Goal: Task Accomplishment & Management: Complete application form

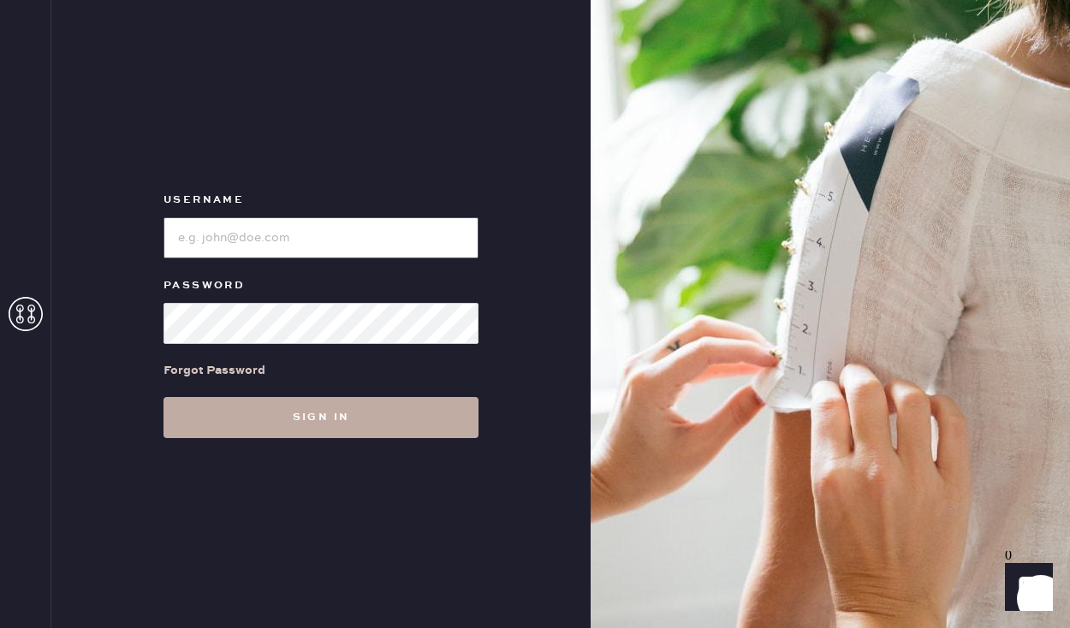
type input "sezanesanfrancisco"
click at [311, 430] on button "Sign in" at bounding box center [320, 417] width 315 height 41
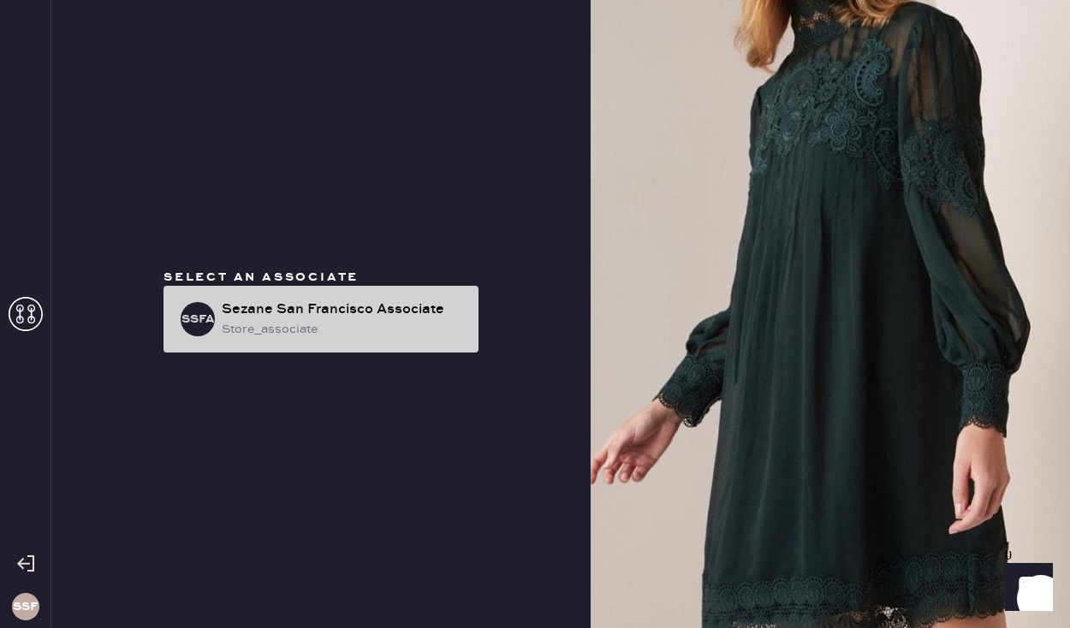
click at [341, 320] on div "store_associate" at bounding box center [343, 329] width 243 height 19
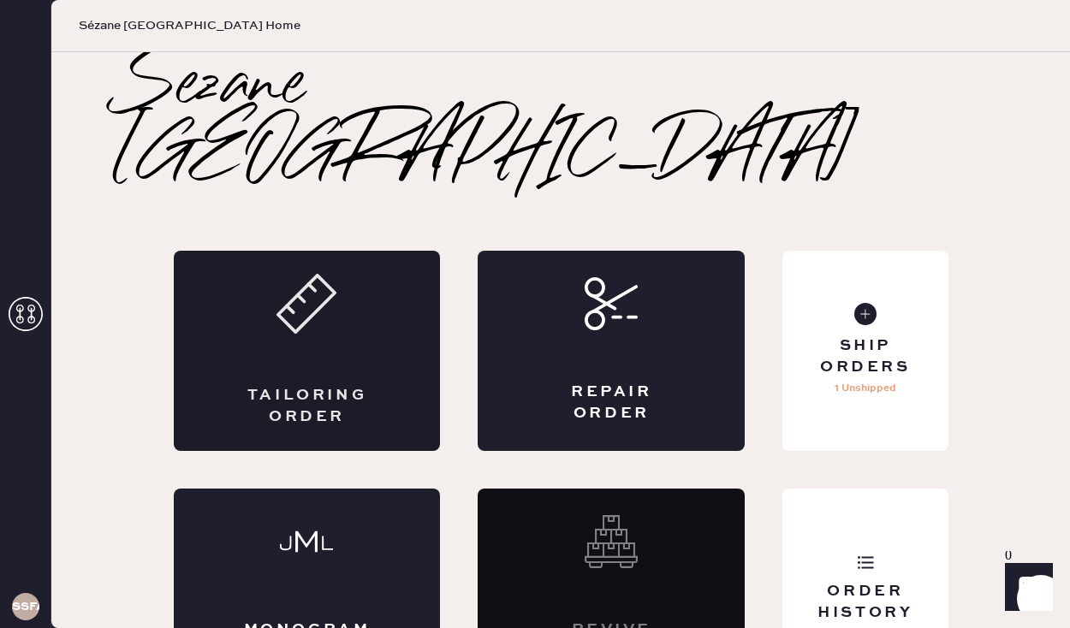
click at [335, 385] on div "Tailoring Order" at bounding box center [307, 406] width 130 height 43
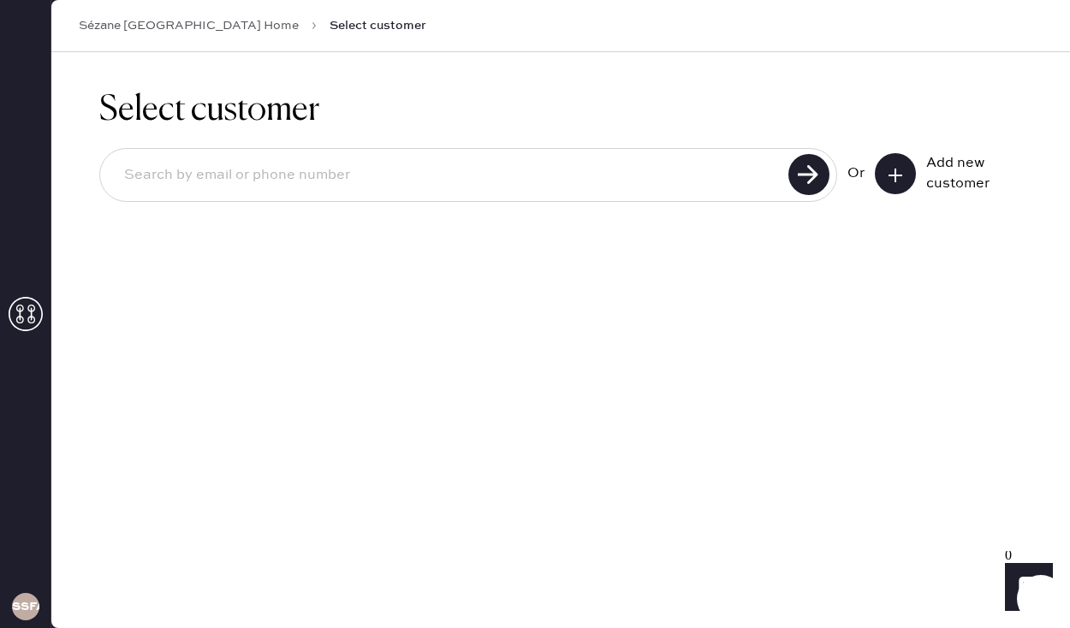
click at [896, 174] on use at bounding box center [895, 176] width 14 height 14
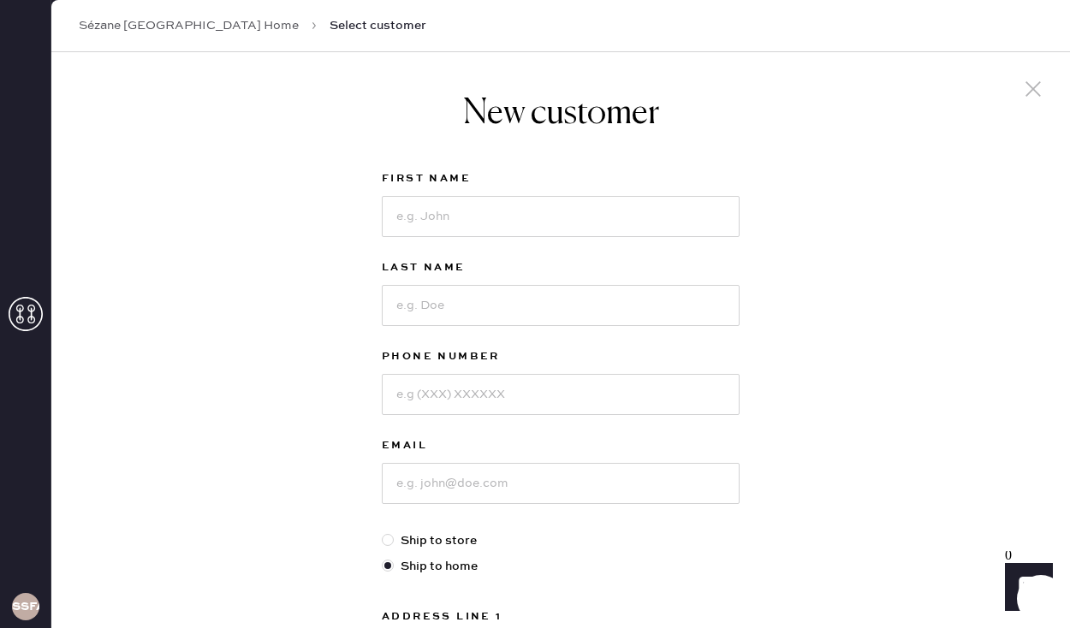
click at [1041, 85] on icon at bounding box center [1033, 89] width 26 height 26
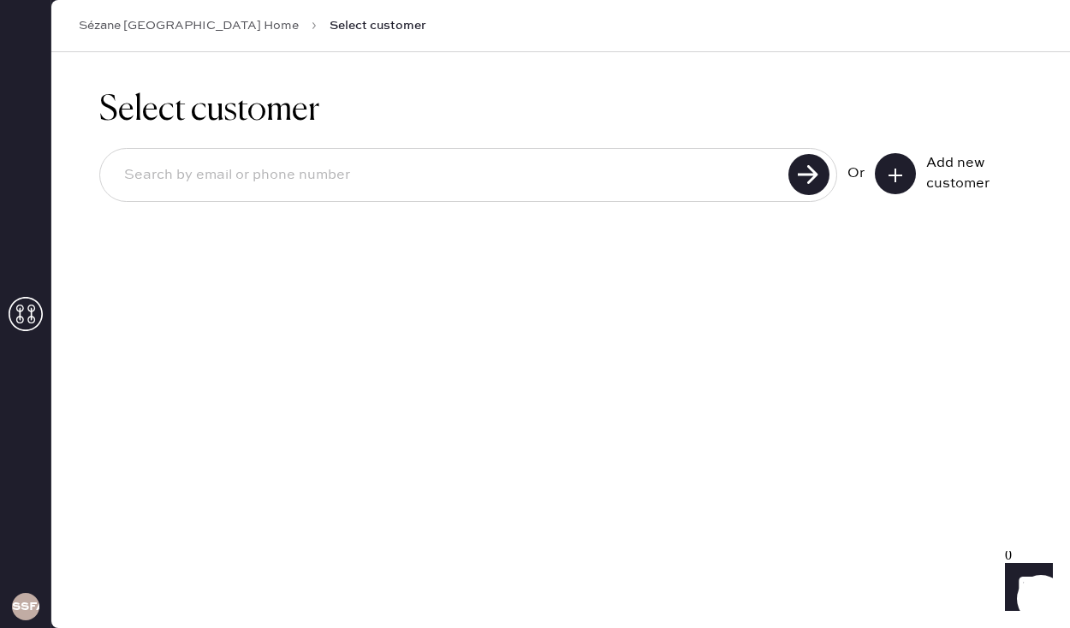
click at [582, 174] on input at bounding box center [446, 175] width 673 height 39
click at [888, 174] on use at bounding box center [895, 176] width 14 height 14
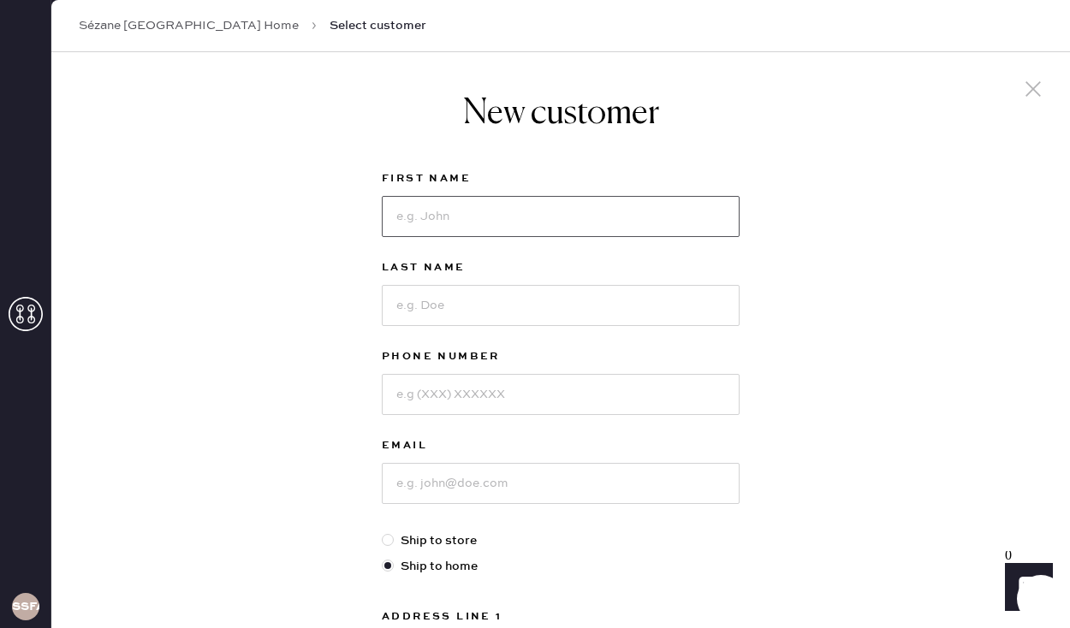
click at [659, 205] on input at bounding box center [561, 216] width 358 height 41
type input "[PERSON_NAME]"
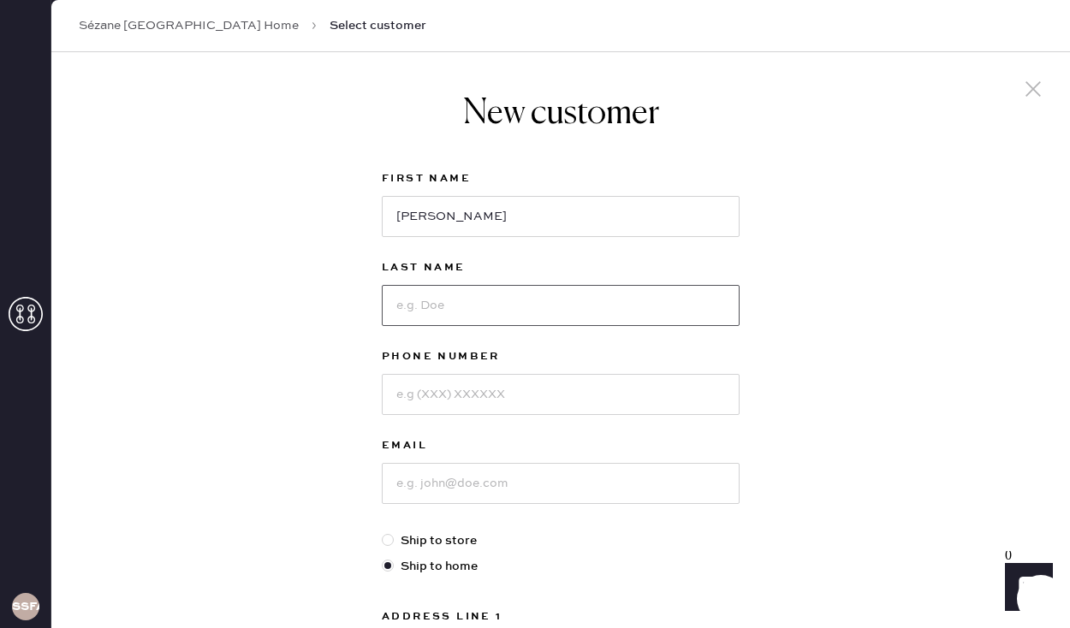
click at [622, 294] on input at bounding box center [561, 305] width 358 height 41
click at [680, 314] on input "Li" at bounding box center [561, 305] width 358 height 41
type input "Li"
click at [557, 407] on input at bounding box center [561, 394] width 358 height 41
type input "8472083685"
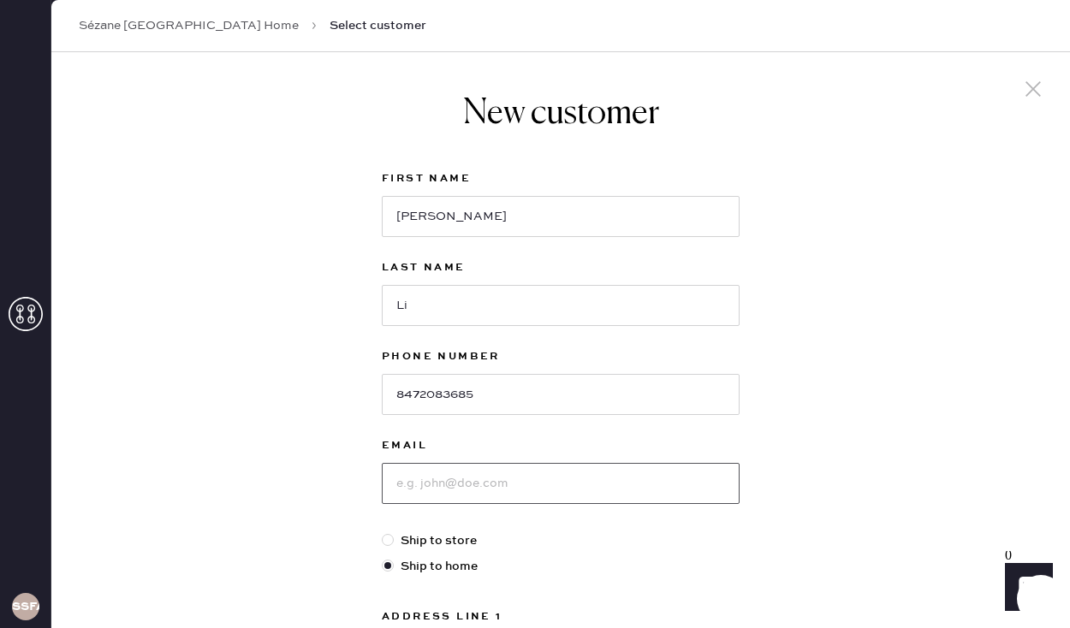
click at [407, 488] on input at bounding box center [561, 483] width 358 height 41
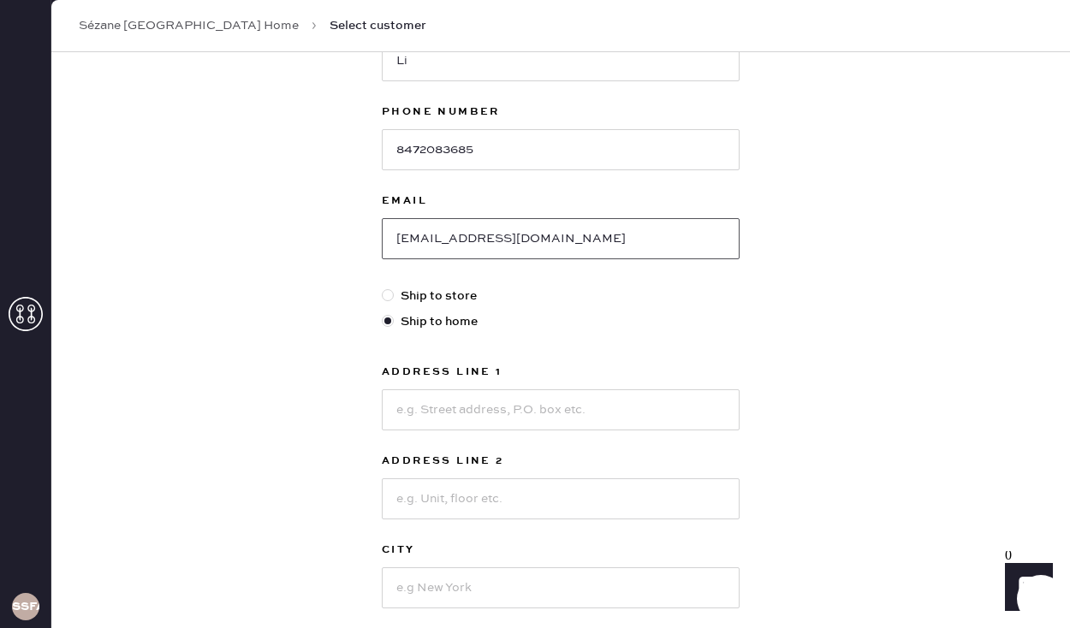
scroll to position [248, 0]
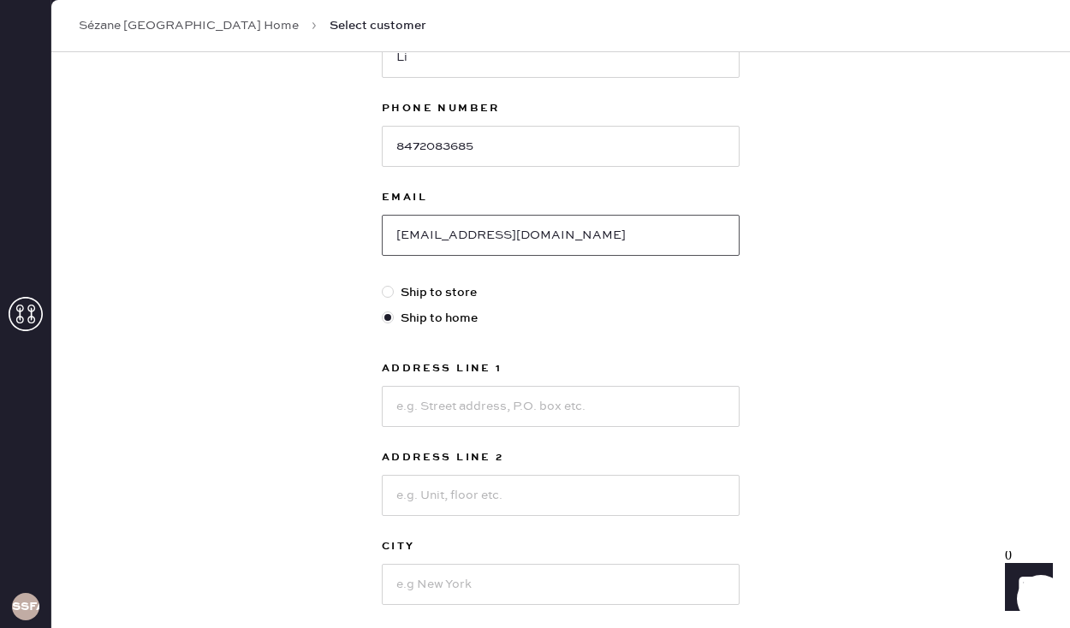
type input "[EMAIL_ADDRESS][DOMAIN_NAME]"
click at [442, 409] on input at bounding box center [561, 406] width 358 height 41
type input "[STREET_ADDRESS][PERSON_NAME]"
click at [432, 491] on input at bounding box center [561, 495] width 358 height 41
type input "Apt 1H"
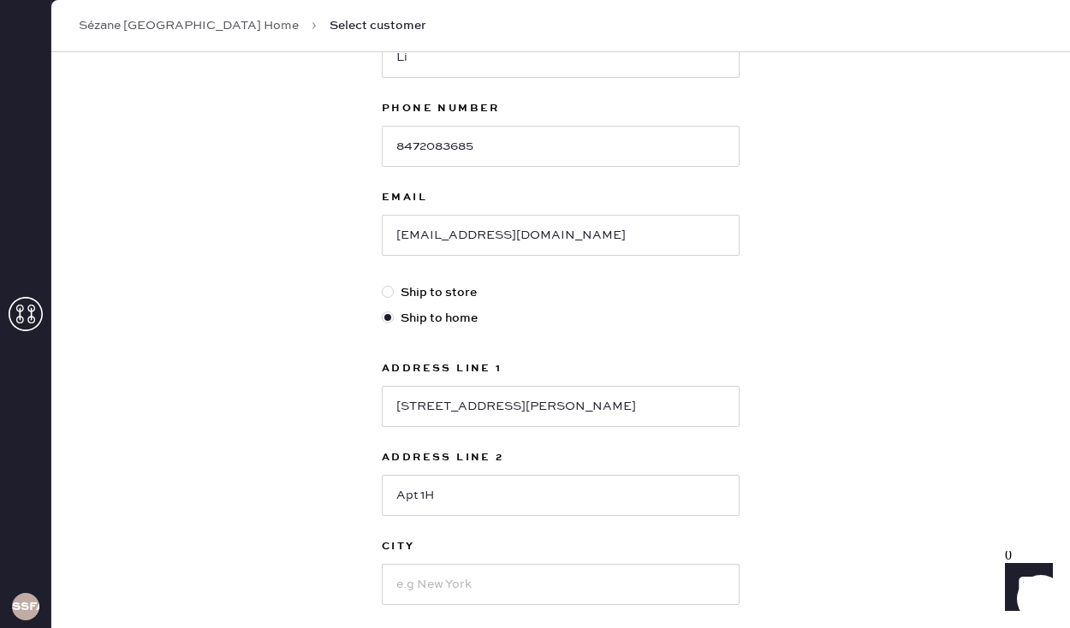
click at [300, 528] on div "New customer First Name [PERSON_NAME] Last Name [PERSON_NAME] Phone Number [PHO…" at bounding box center [560, 334] width 1018 height 1061
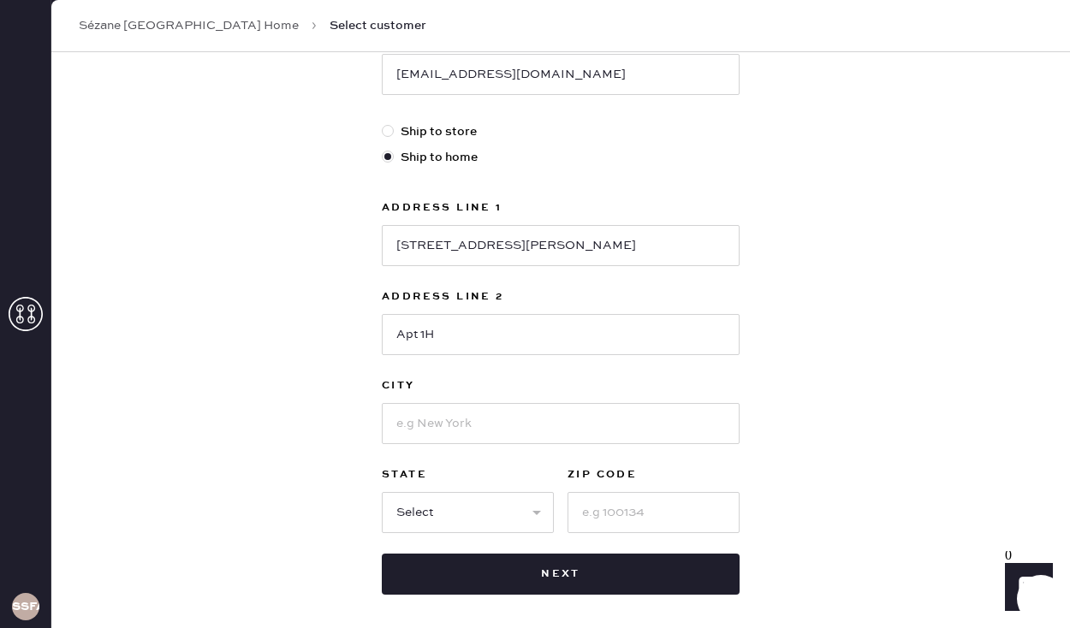
scroll to position [410, 0]
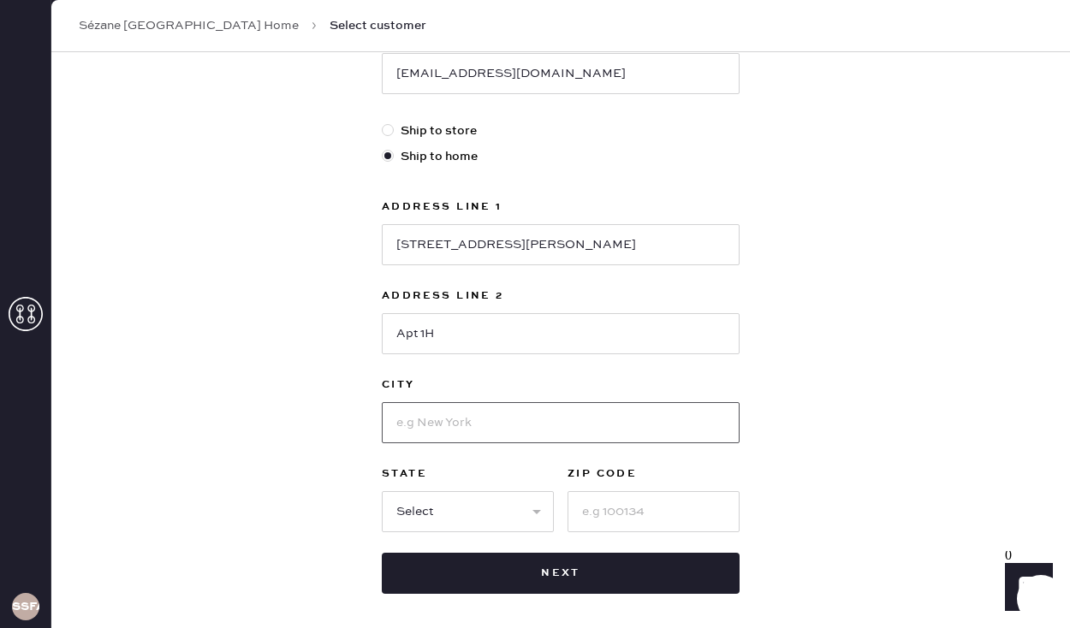
click at [469, 421] on input at bounding box center [561, 422] width 358 height 41
type input "[GEOGRAPHIC_DATA]"
click at [287, 458] on div "New customer First Name [PERSON_NAME] Last Name [PERSON_NAME] Phone Number [PHO…" at bounding box center [560, 172] width 1018 height 1061
click at [451, 515] on select "Select AK AL AR AZ CA CO CT [GEOGRAPHIC_DATA] DE FL [GEOGRAPHIC_DATA] HI [GEOGR…" at bounding box center [468, 511] width 172 height 41
click at [451, 509] on select "Select AK AL AR AZ CA CO CT [GEOGRAPHIC_DATA] DE FL [GEOGRAPHIC_DATA] HI [GEOGR…" at bounding box center [468, 511] width 172 height 41
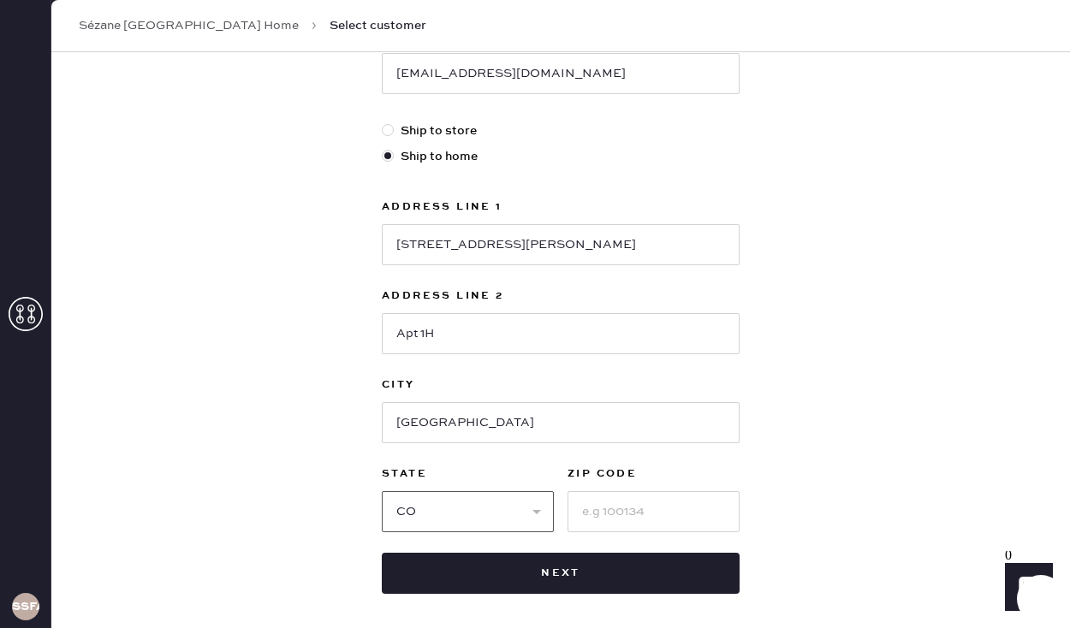
select select "CA"
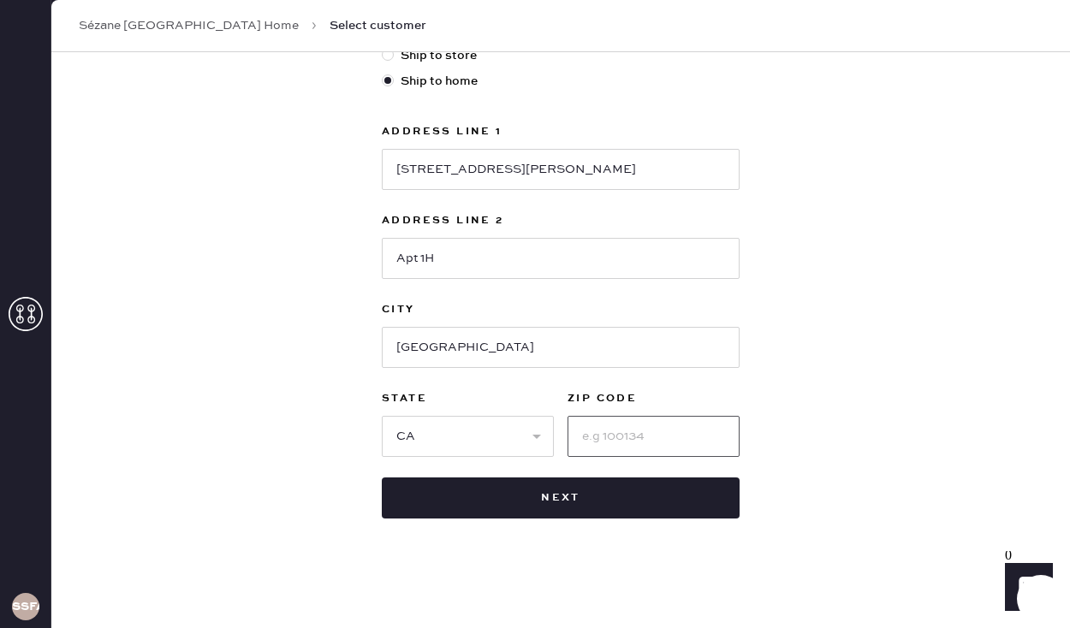
click at [609, 431] on input at bounding box center [653, 436] width 172 height 41
type input "94115"
click at [788, 372] on div "New customer First Name [PERSON_NAME] Last Name [PERSON_NAME] Phone Number [PHO…" at bounding box center [560, 97] width 1018 height 1061
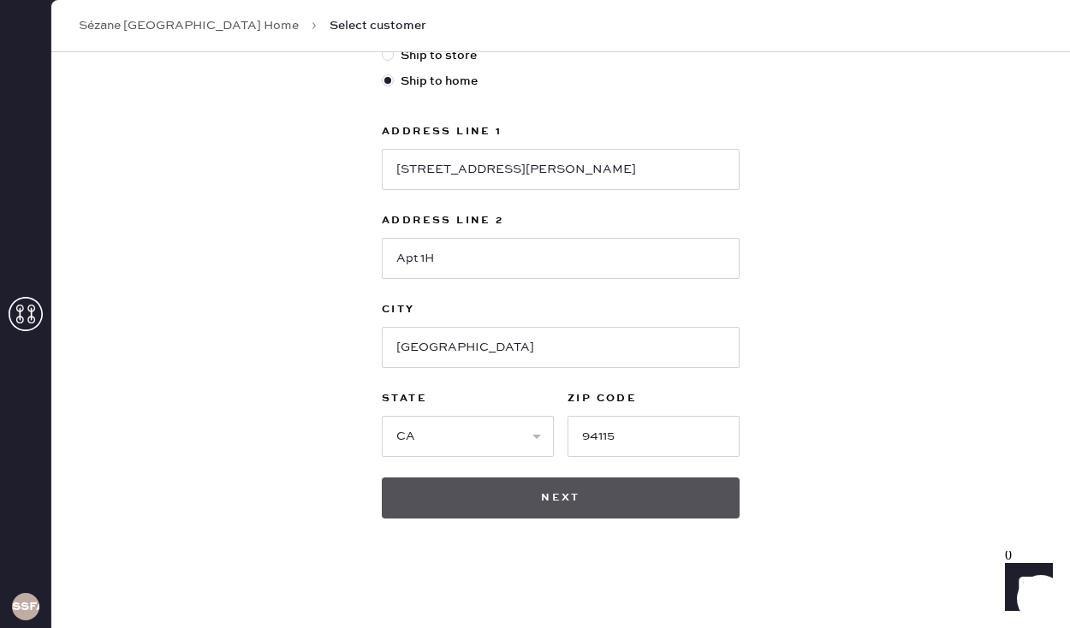
click at [531, 493] on button "Next" at bounding box center [561, 498] width 358 height 41
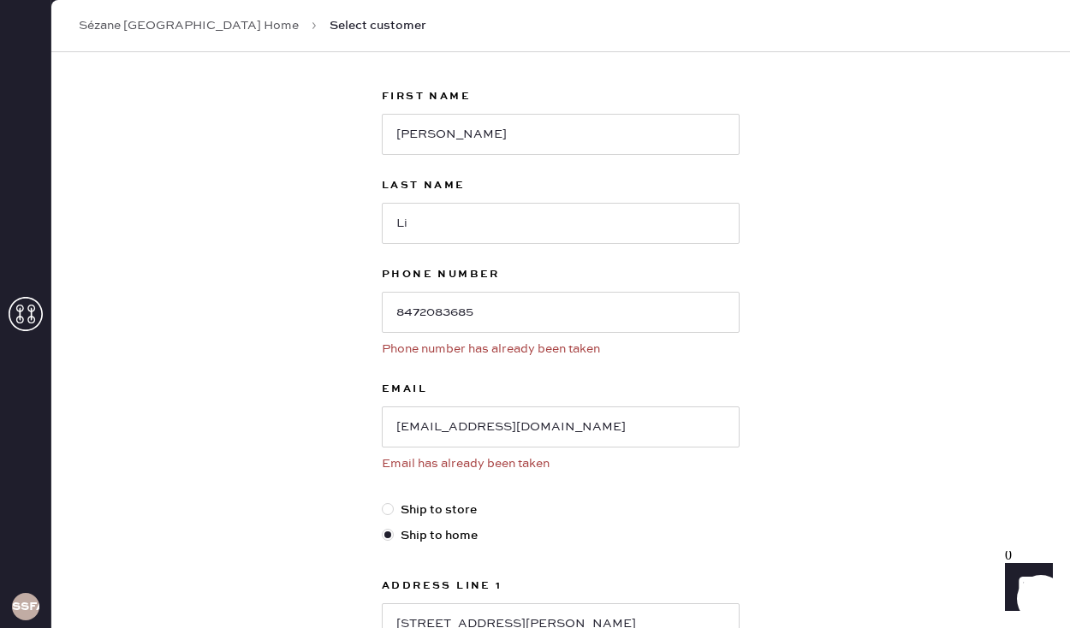
scroll to position [85, 0]
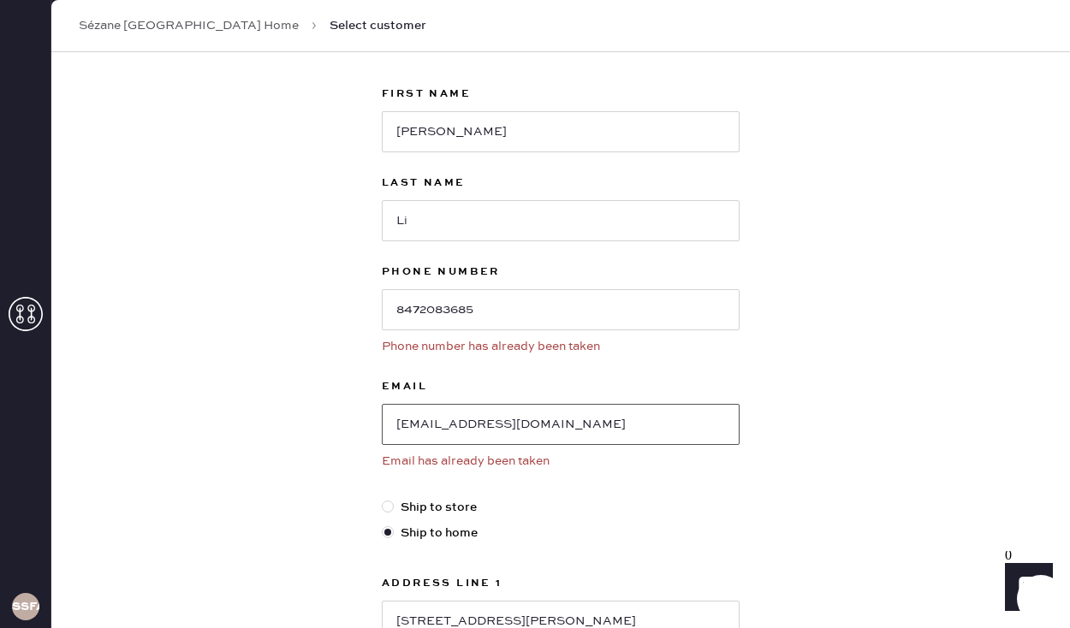
click at [441, 428] on input "[EMAIL_ADDRESS][DOMAIN_NAME]" at bounding box center [561, 424] width 358 height 41
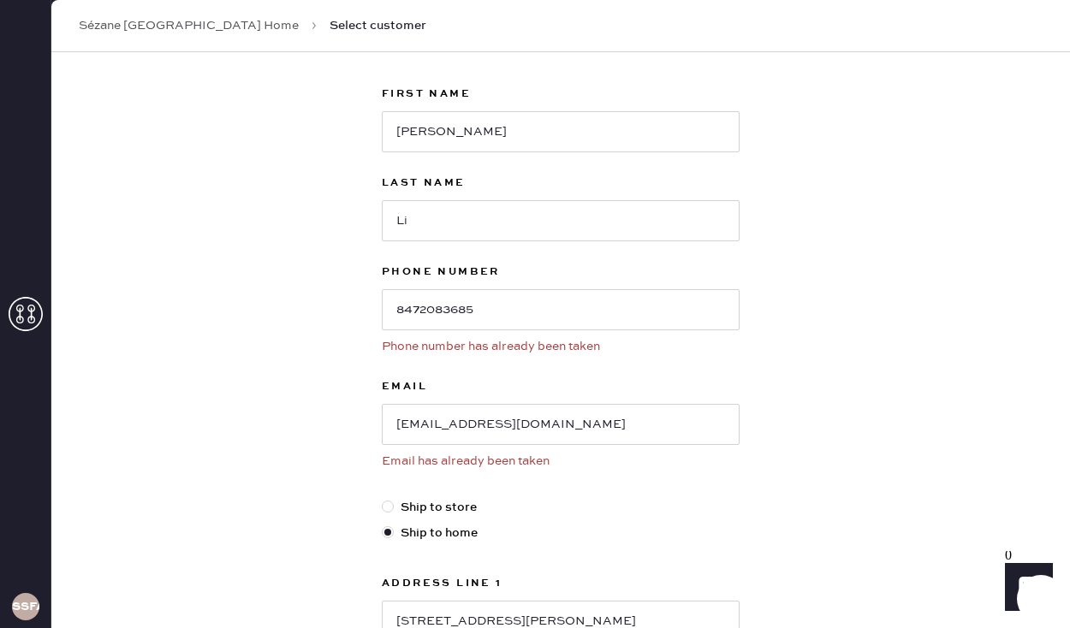
click at [257, 306] on div "New customer First Name [PERSON_NAME] Last Name [PERSON_NAME] Phone Number [PHO…" at bounding box center [560, 523] width 1018 height 1113
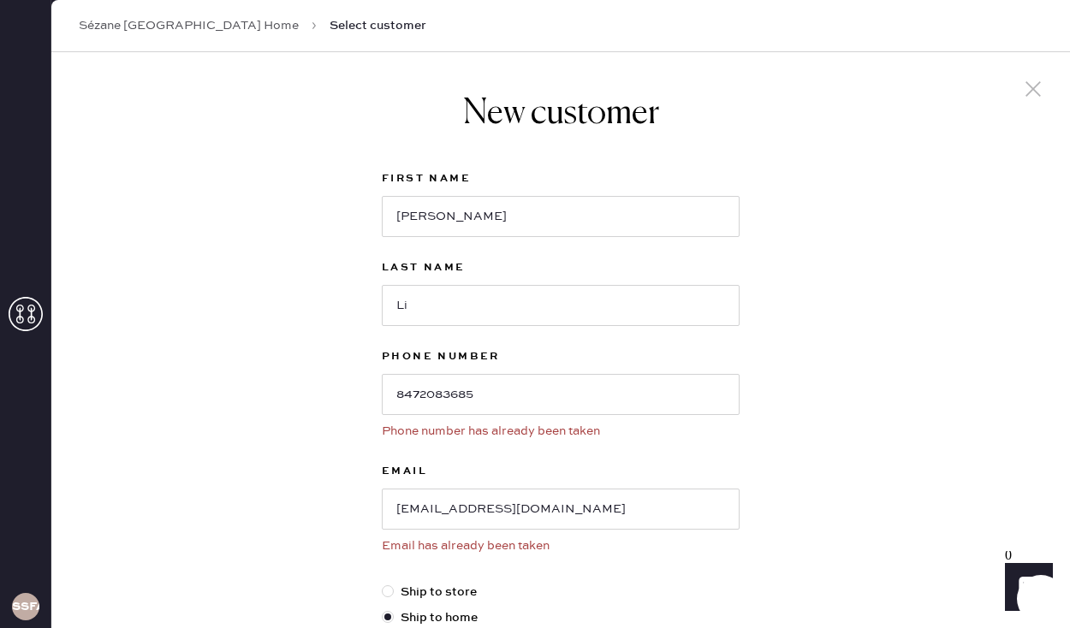
click at [239, 27] on link "Sézane [GEOGRAPHIC_DATA] Home" at bounding box center [189, 25] width 220 height 17
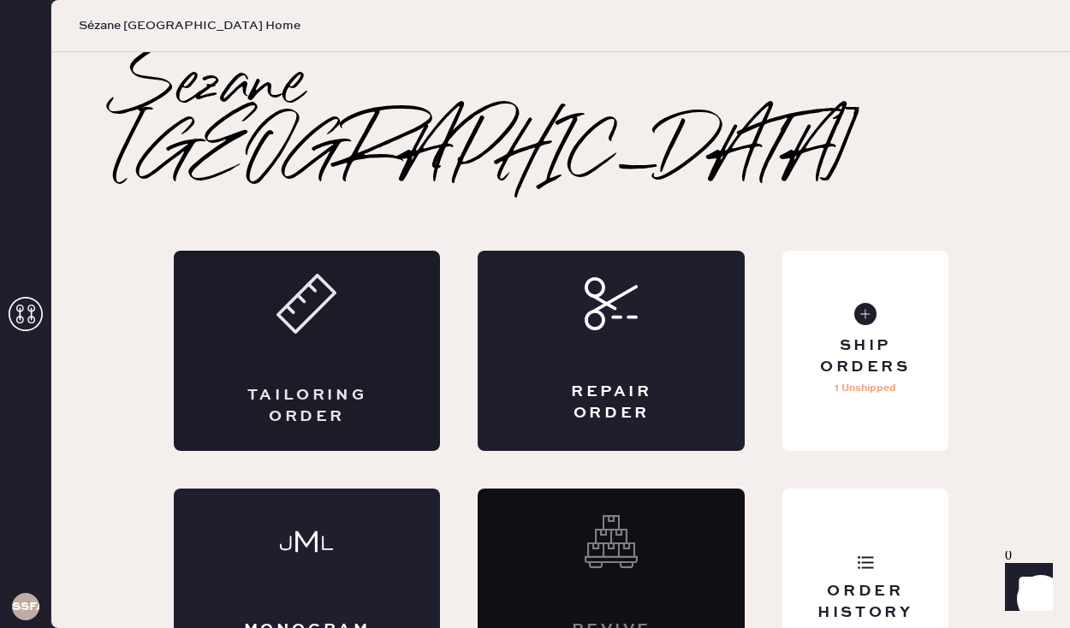
click at [352, 385] on div "Tailoring Order" at bounding box center [307, 406] width 130 height 43
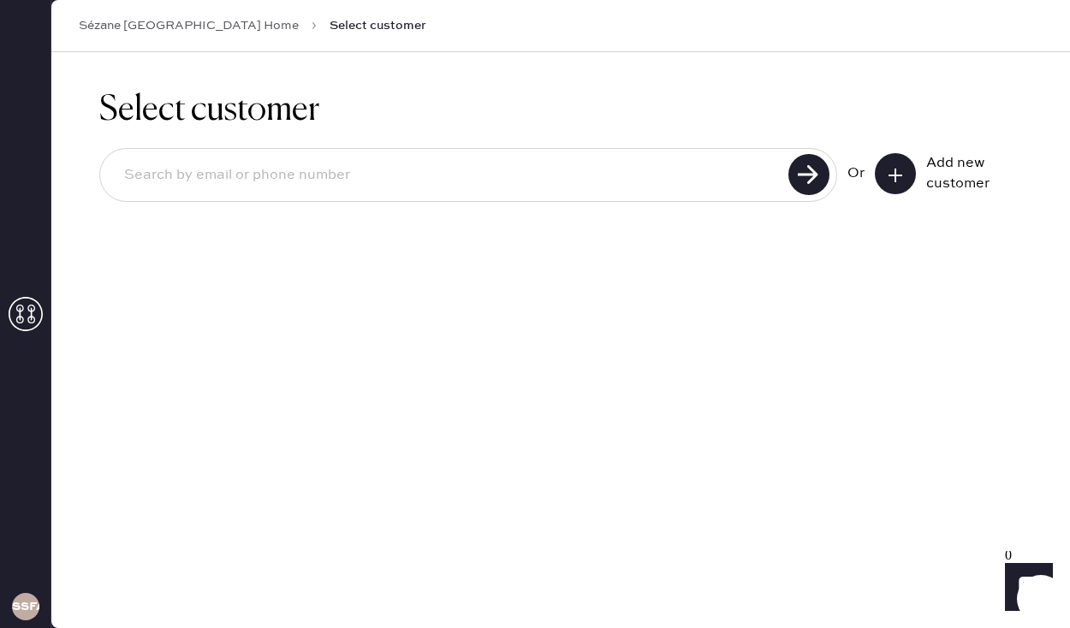
click at [522, 191] on input at bounding box center [446, 175] width 673 height 39
paste input "[EMAIL_ADDRESS][DOMAIN_NAME]"
type input "[EMAIL_ADDRESS][DOMAIN_NAME]"
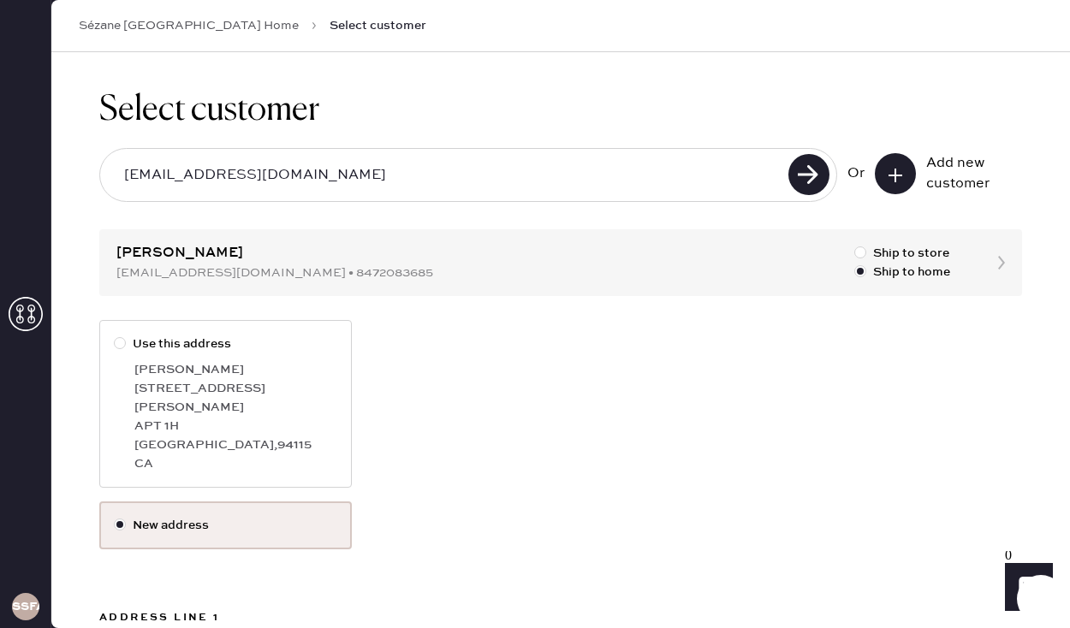
click at [120, 345] on div at bounding box center [120, 343] width 12 height 12
click at [115, 335] on input "Use this address" at bounding box center [114, 335] width 1 height 1
radio input "true"
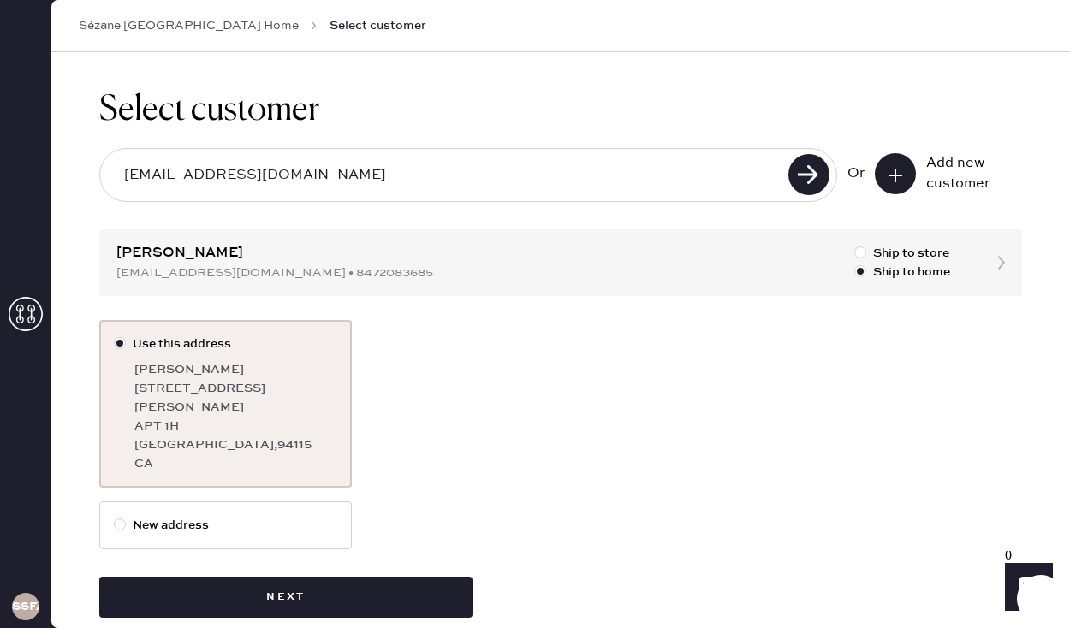
scroll to position [9, 0]
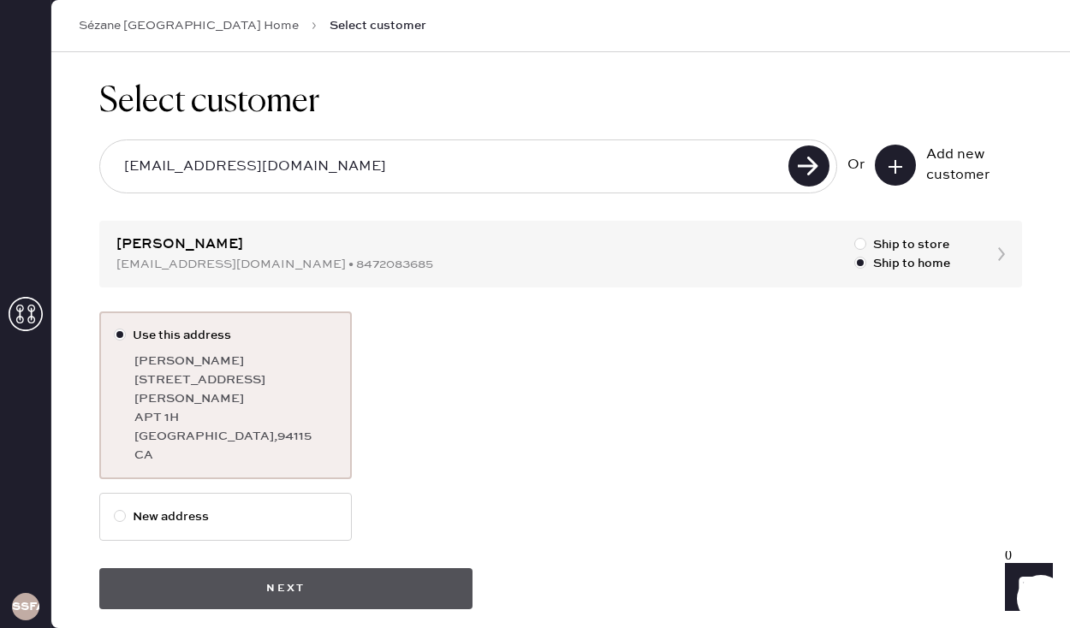
click at [353, 568] on button "Next" at bounding box center [285, 588] width 373 height 41
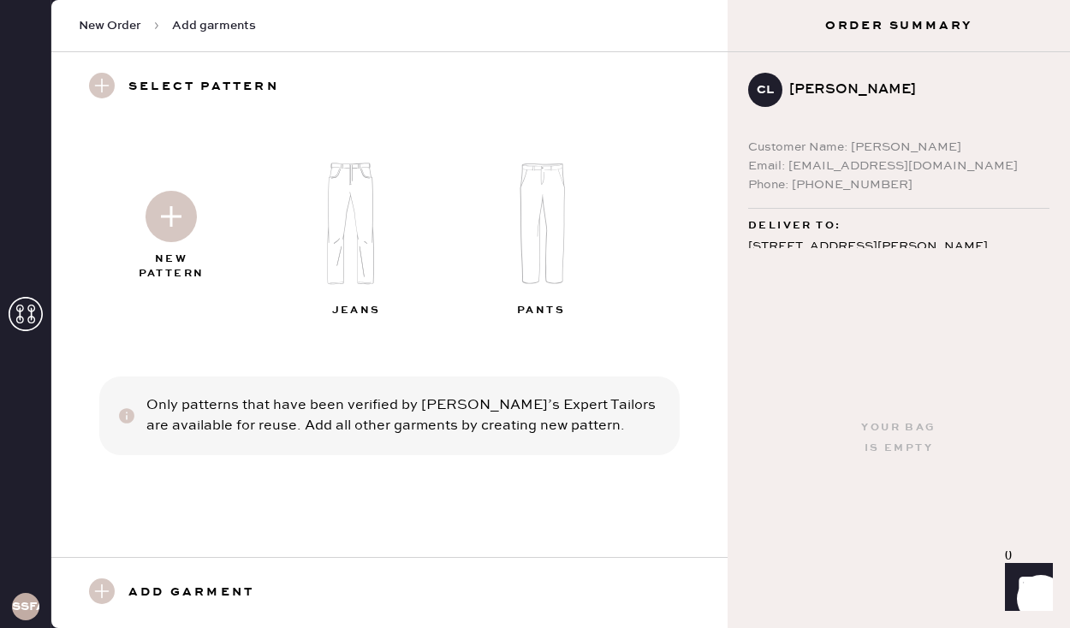
click at [531, 270] on img at bounding box center [542, 224] width 185 height 148
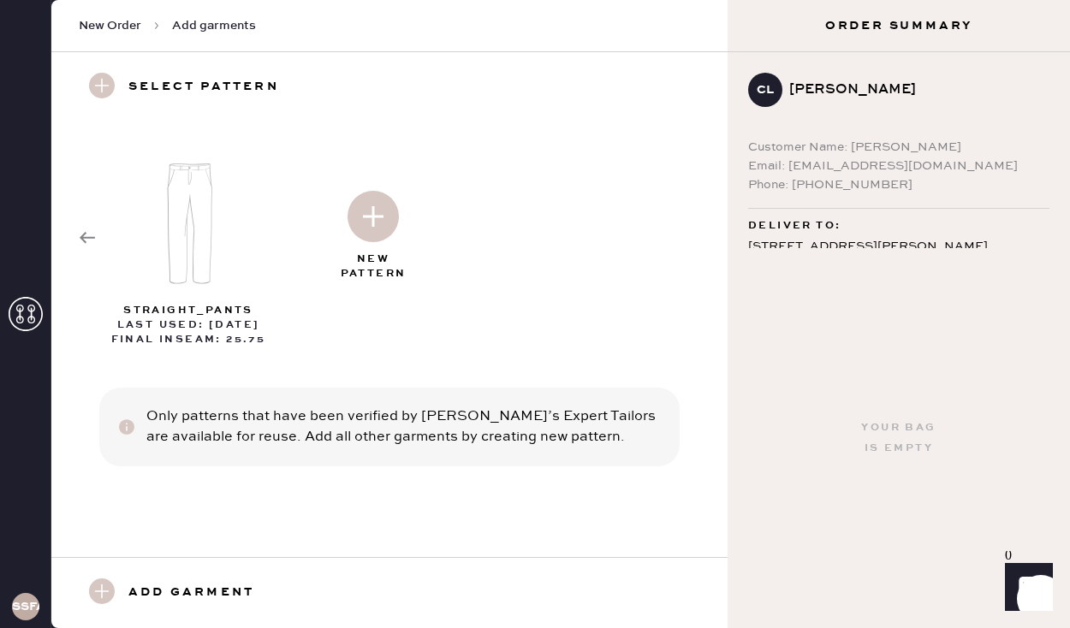
click at [90, 240] on icon at bounding box center [87, 237] width 17 height 17
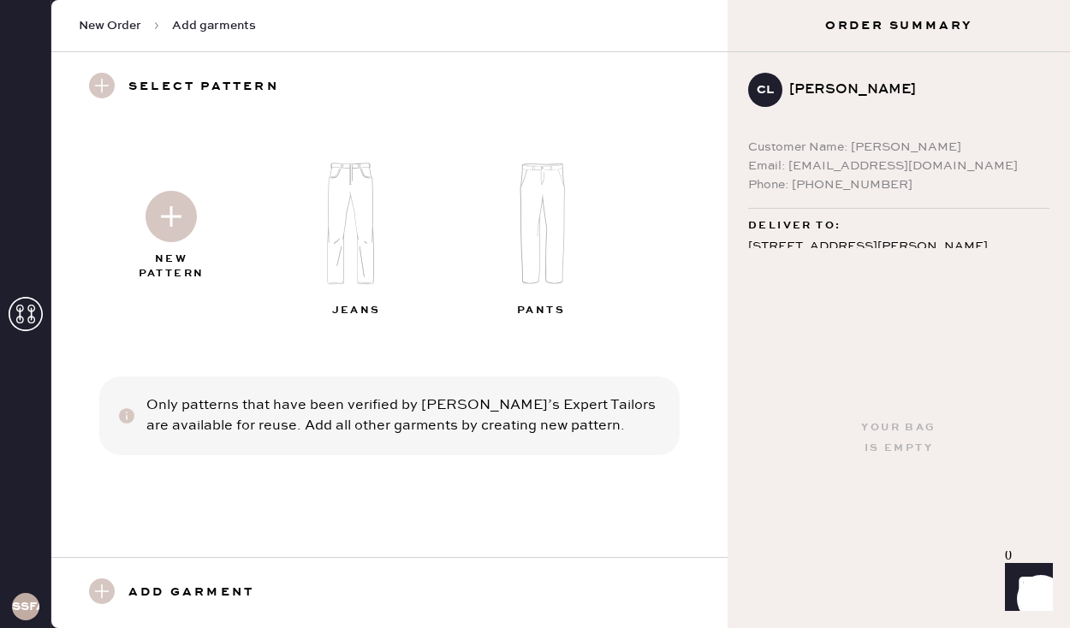
click at [169, 216] on img at bounding box center [170, 216] width 51 height 51
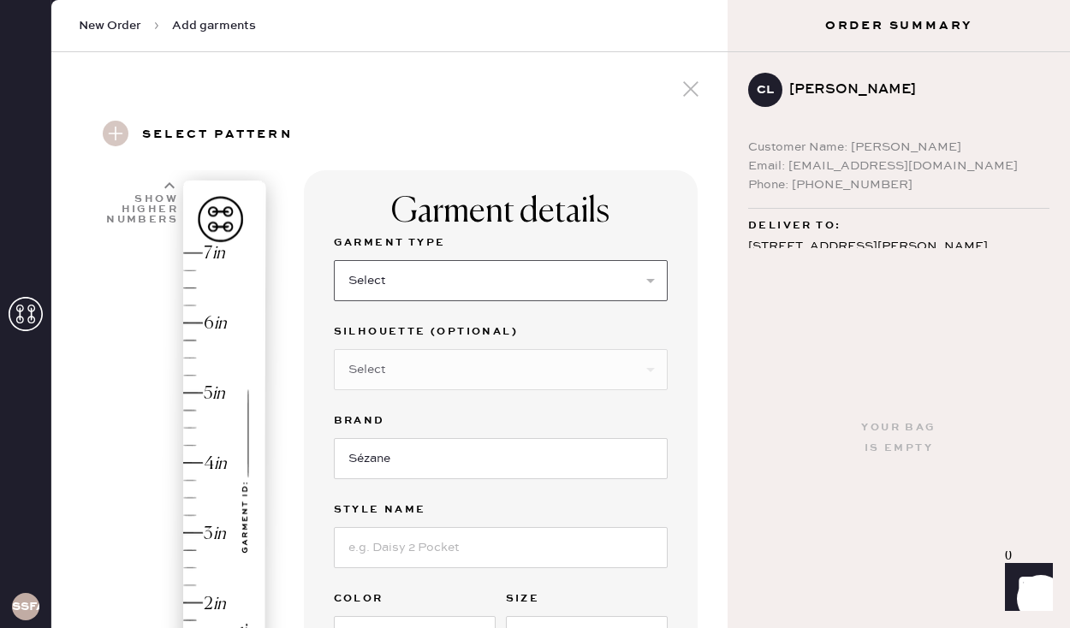
click at [441, 274] on select "Select Basic Skirt Jeans Leggings Pants Pencil Skirt Shorts Basic Sleeved Dress…" at bounding box center [501, 280] width 334 height 41
select select "4"
click at [539, 377] on select "Select Joggers Shorts Cropped Flare Boot Cut Straight Skinny Other" at bounding box center [501, 369] width 334 height 41
select select "14"
click at [479, 285] on select "Select Basic Skirt Jeans Leggings Pants Pencil Skirt Shorts Basic Sleeved Dress…" at bounding box center [501, 280] width 334 height 41
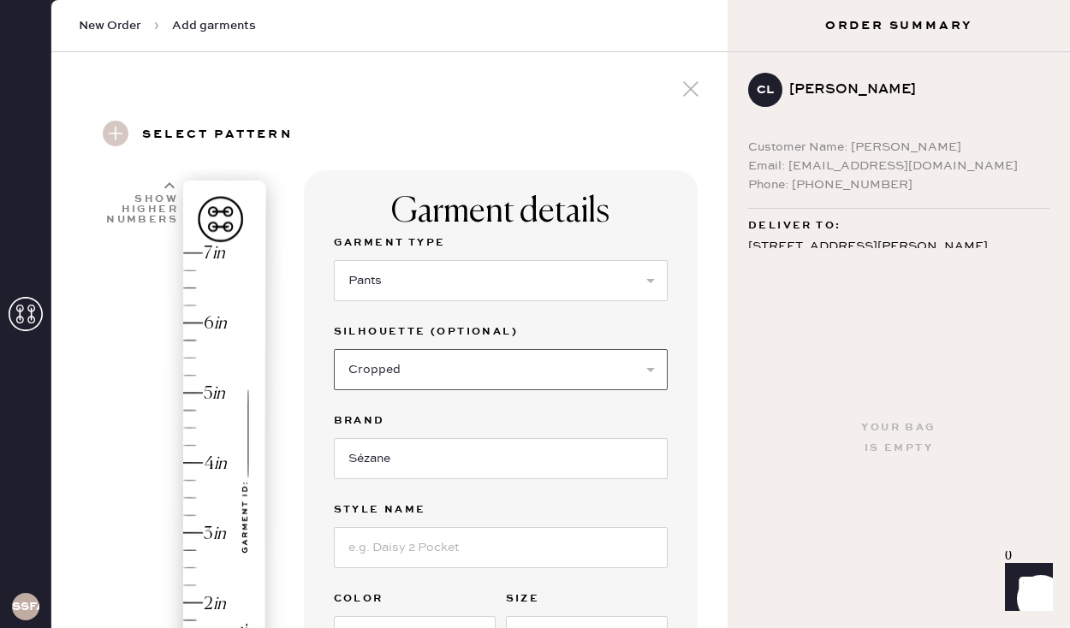
click at [418, 374] on select "Select Joggers Shorts Cropped Flare Boot Cut Straight Skinny Other" at bounding box center [501, 369] width 334 height 41
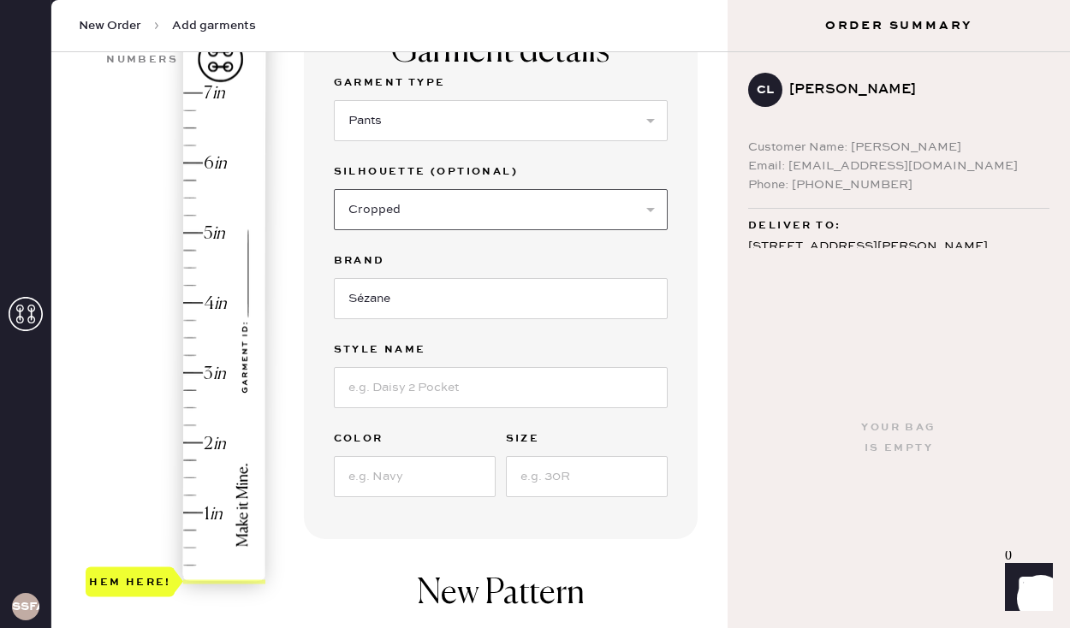
scroll to position [163, 0]
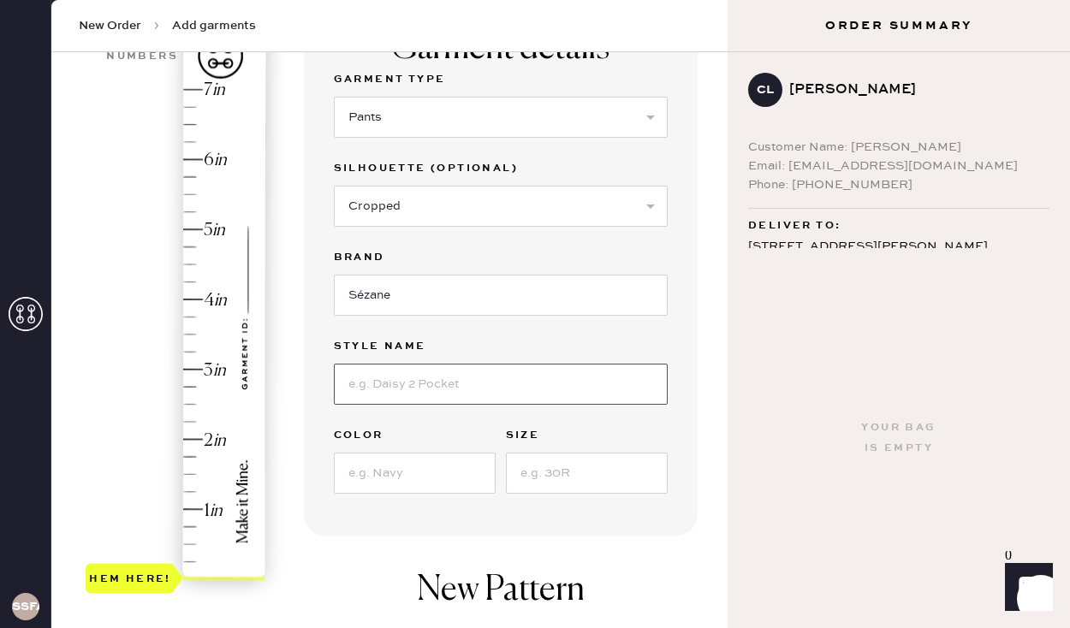
click at [489, 390] on input at bounding box center [501, 384] width 334 height 41
type input "[PERSON_NAME]"
click at [442, 477] on input at bounding box center [415, 473] width 162 height 41
type input "Carreaux Camel Beige et Noir"
click at [550, 477] on input at bounding box center [587, 473] width 162 height 41
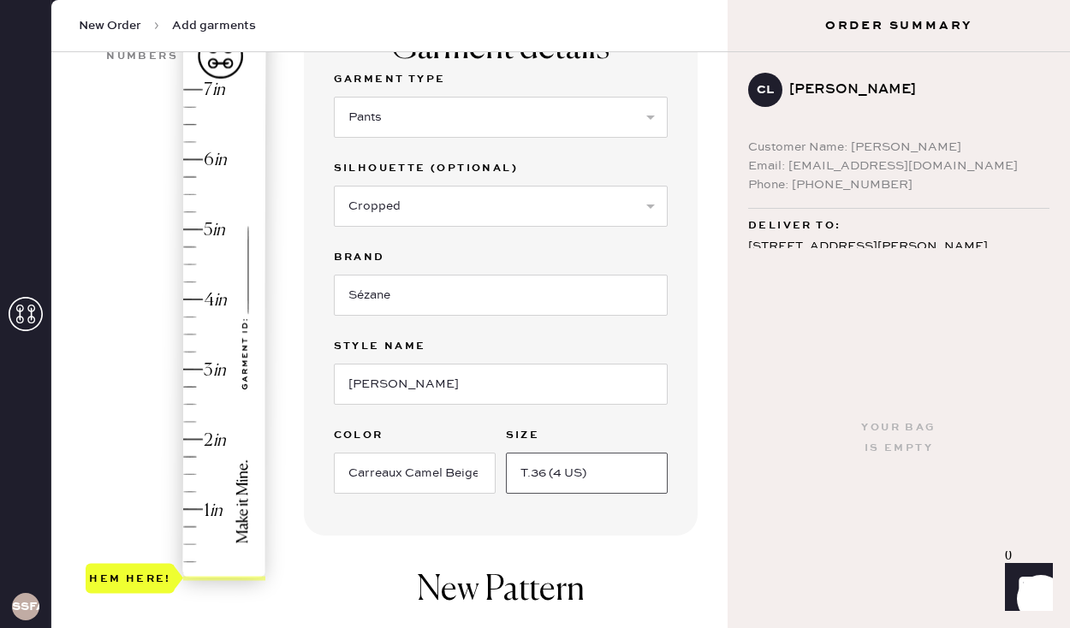
type input "T.36 (4 US)"
click at [690, 442] on div "Garment details Garment Type Select Basic Skirt Jeans Leggings Pants Pencil Ski…" at bounding box center [501, 271] width 394 height 529
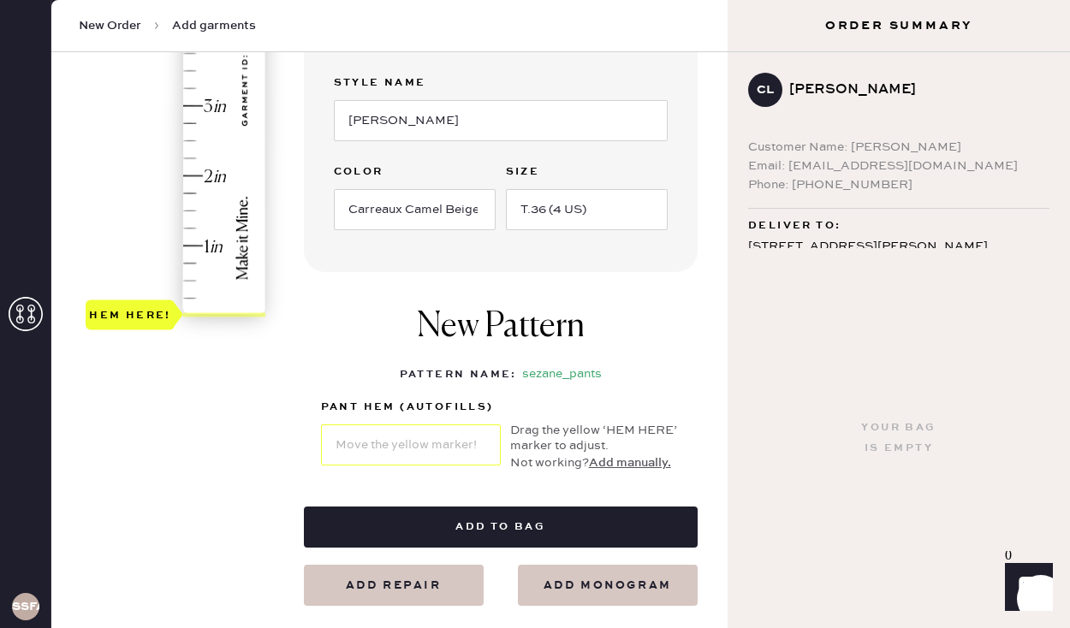
scroll to position [425, 0]
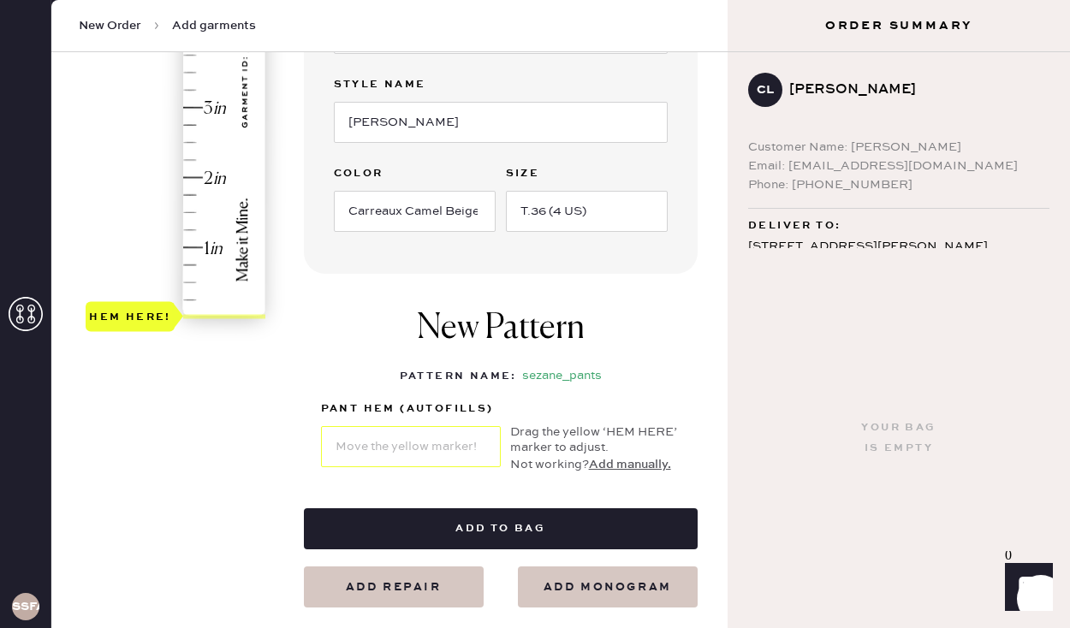
type input "1.5"
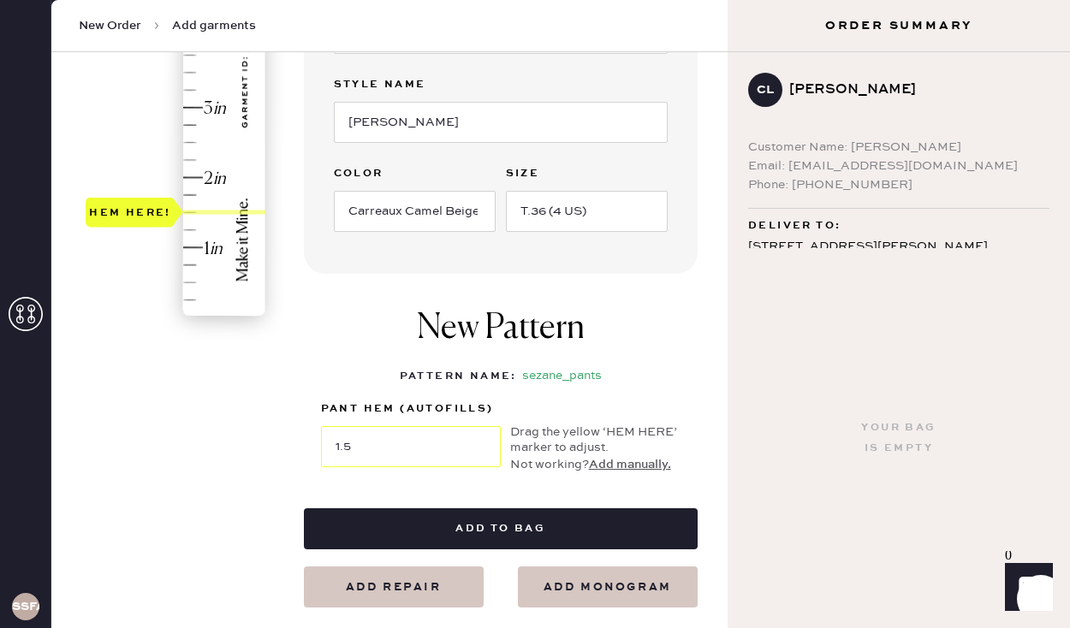
click at [193, 211] on div "Hem here!" at bounding box center [177, 72] width 182 height 505
click at [245, 435] on div "1 in 2 in 3 in 4 in 5 in 6 in 7 in Show higher numbers Show lower numbers Hem h…" at bounding box center [389, 176] width 649 height 863
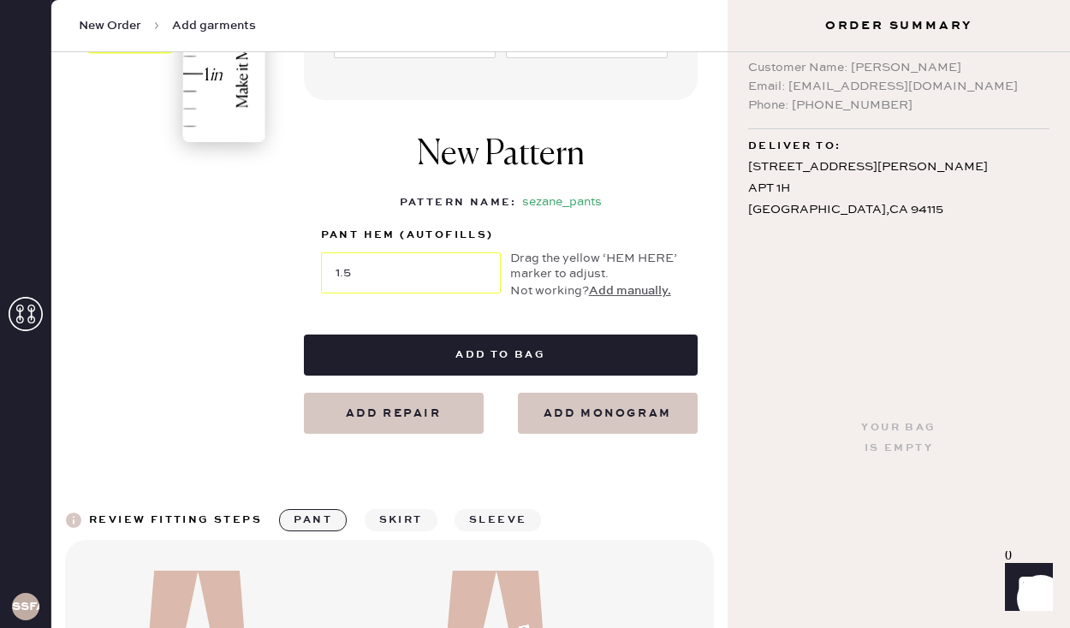
scroll to position [596, 0]
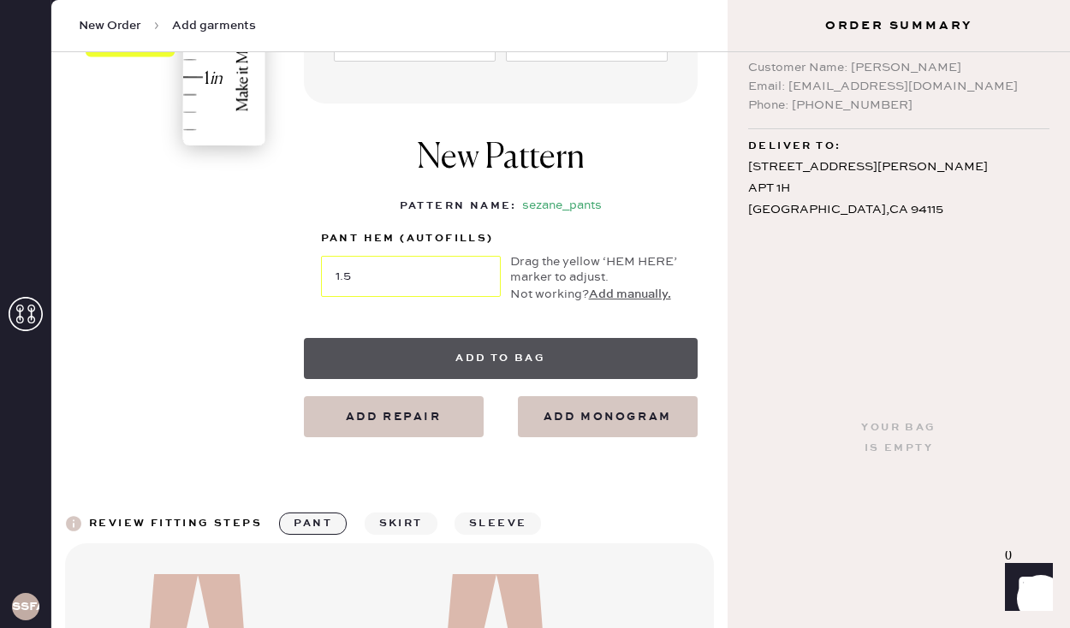
click at [505, 348] on button "Add to bag" at bounding box center [501, 358] width 394 height 41
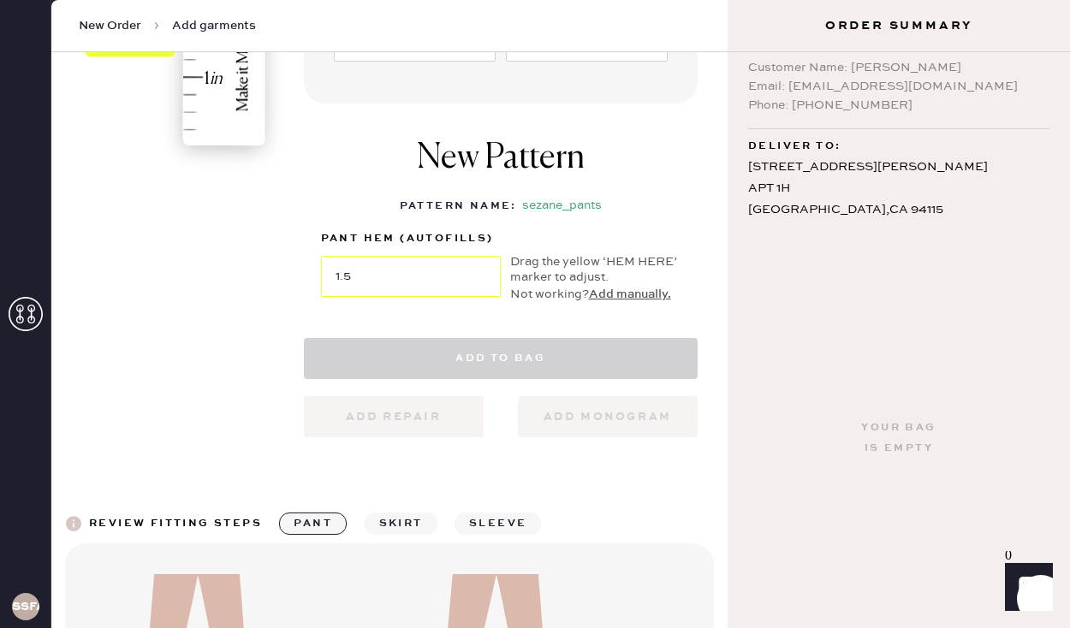
select select
select select "4"
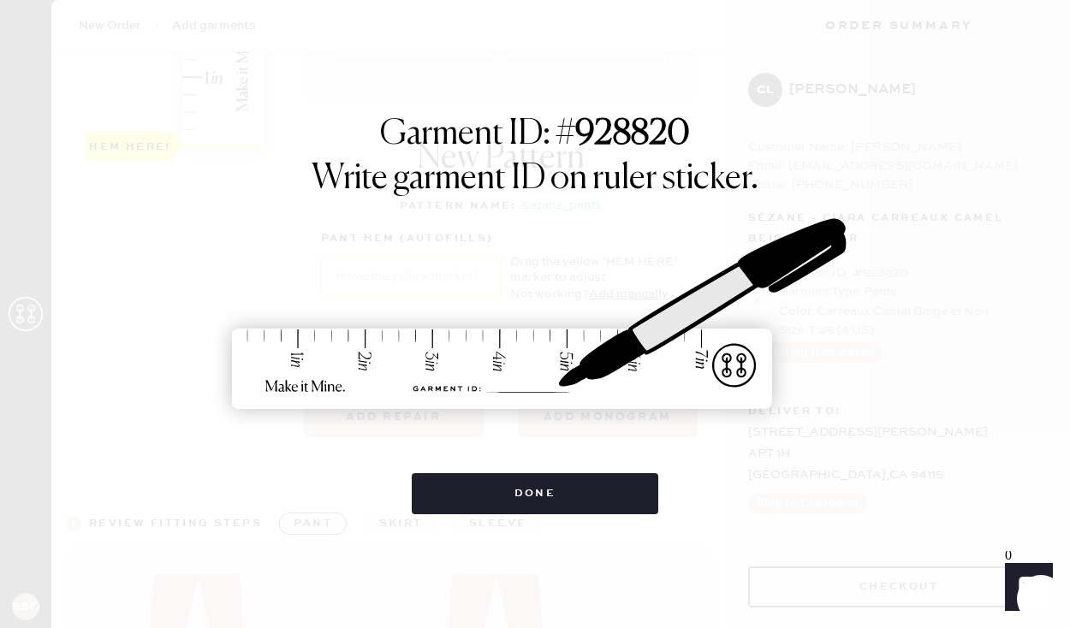
scroll to position [0, 0]
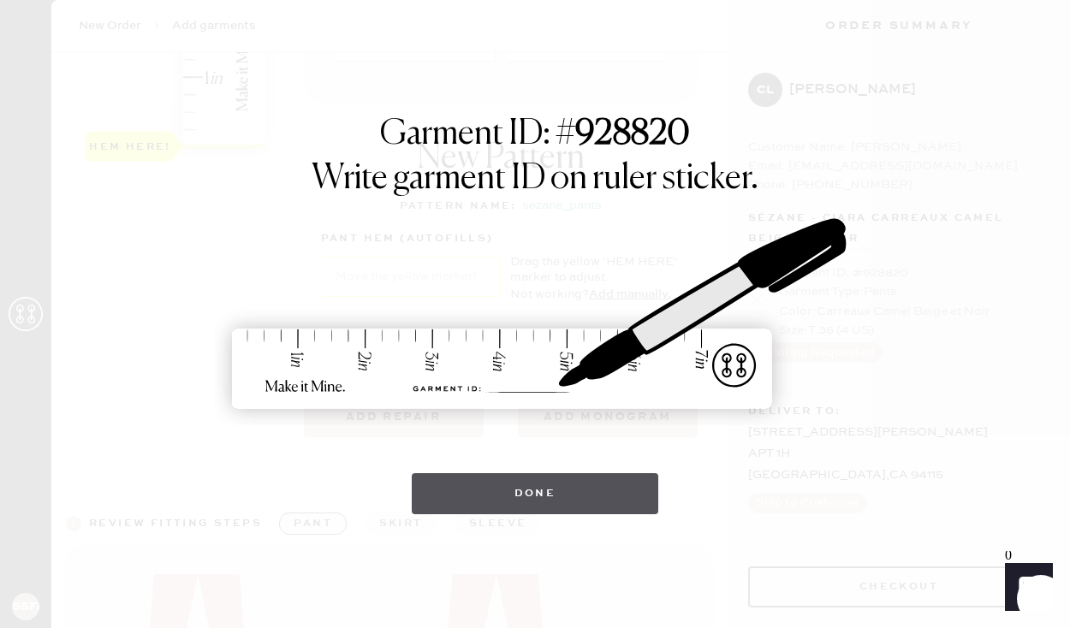
click at [546, 502] on button "Done" at bounding box center [535, 493] width 247 height 41
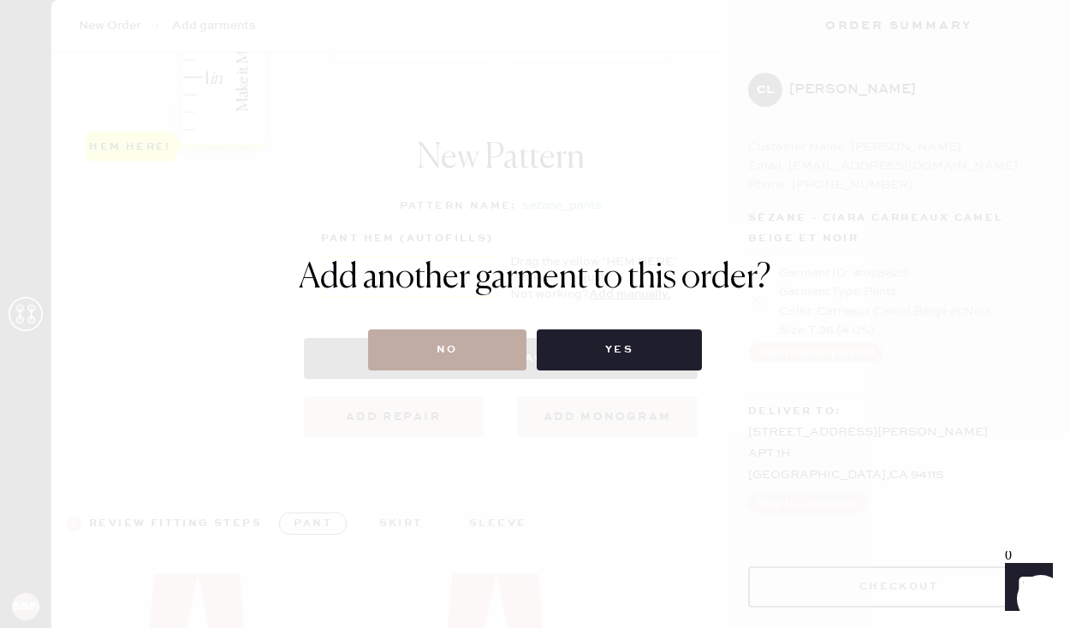
click at [445, 351] on button "No" at bounding box center [447, 350] width 158 height 41
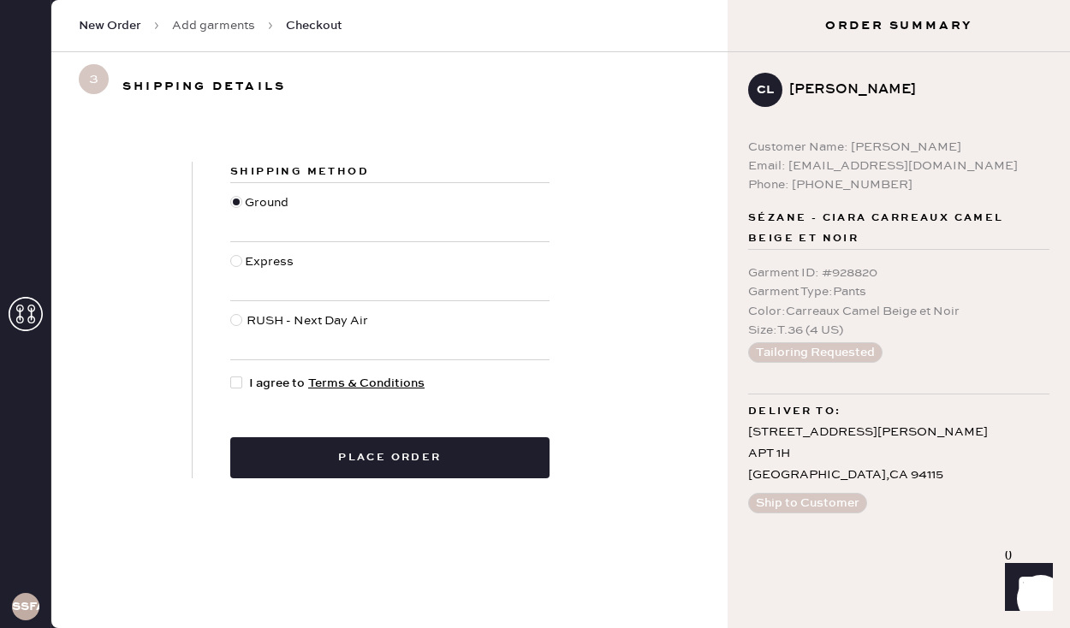
click at [239, 383] on div at bounding box center [236, 383] width 12 height 12
click at [231, 375] on input "I agree to Terms & Conditions" at bounding box center [230, 374] width 1 height 1
checkbox input "true"
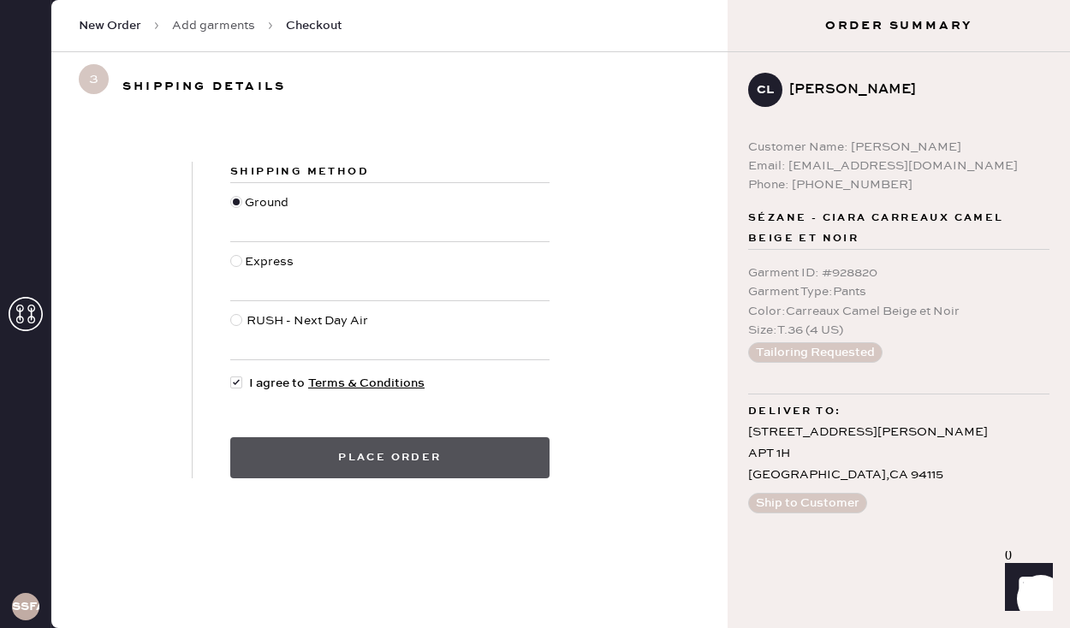
click at [425, 457] on button "Place order" at bounding box center [389, 457] width 319 height 41
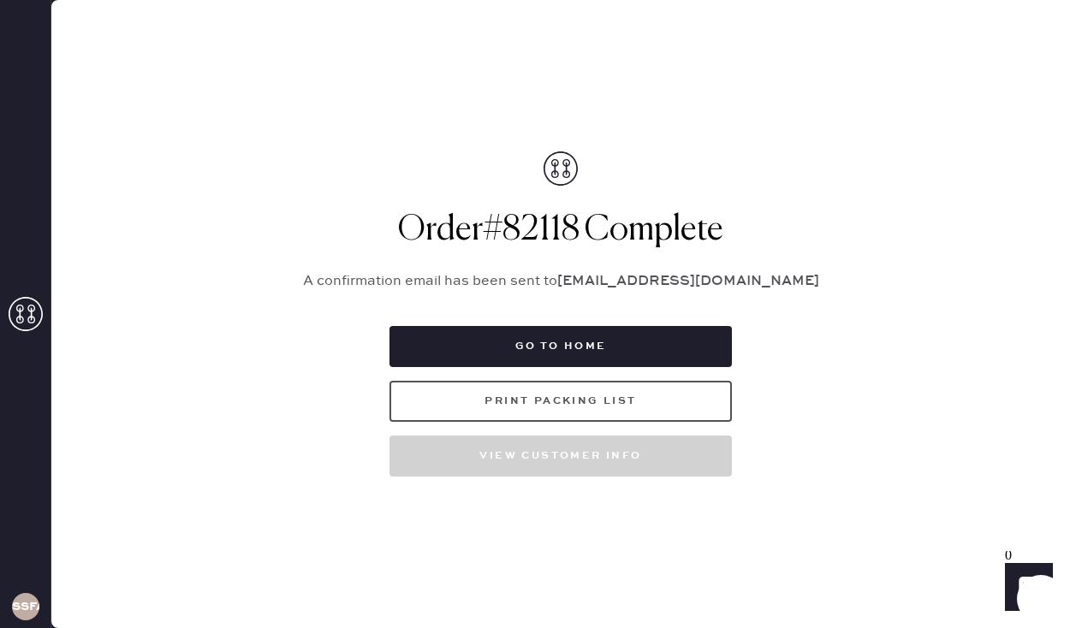
click at [614, 407] on button "Print Packing List" at bounding box center [560, 401] width 342 height 41
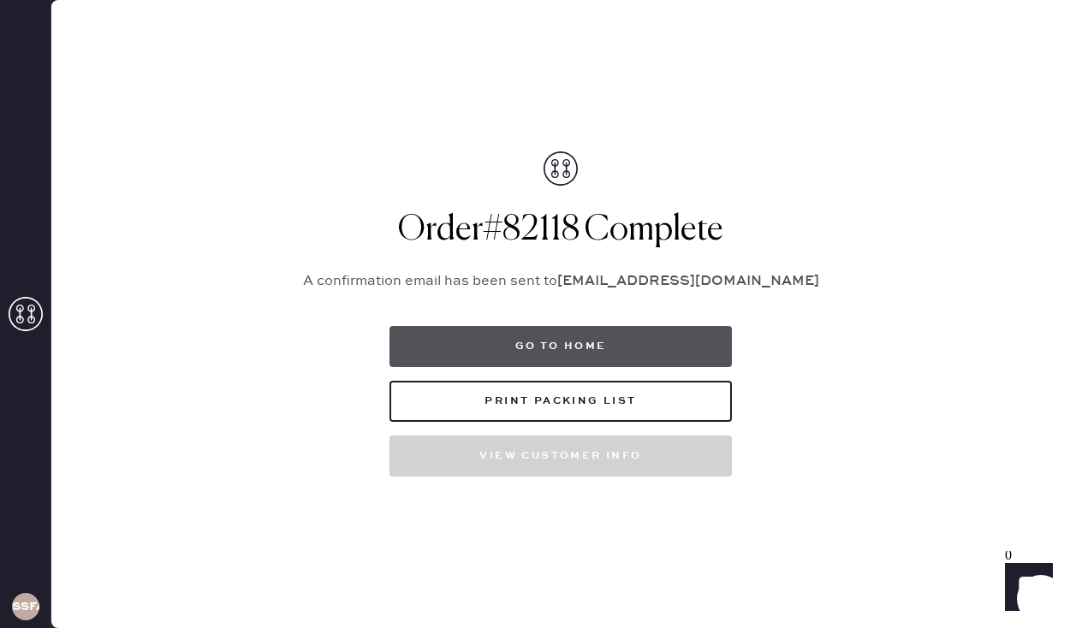
click at [458, 341] on button "Go to home" at bounding box center [560, 346] width 342 height 41
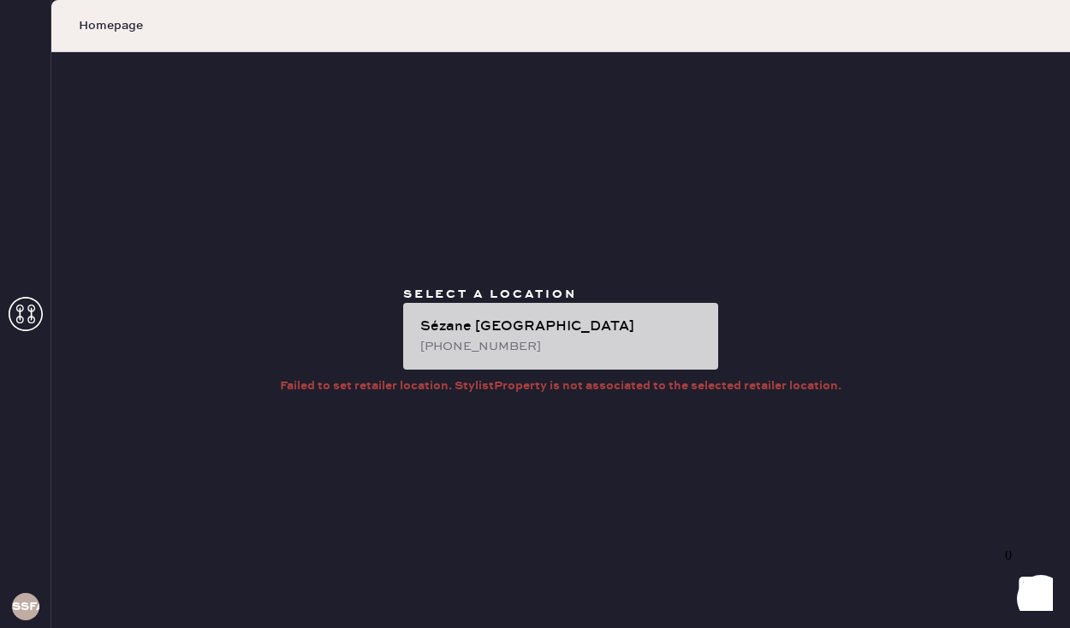
click at [476, 330] on div "Sézane [GEOGRAPHIC_DATA]" at bounding box center [562, 327] width 284 height 21
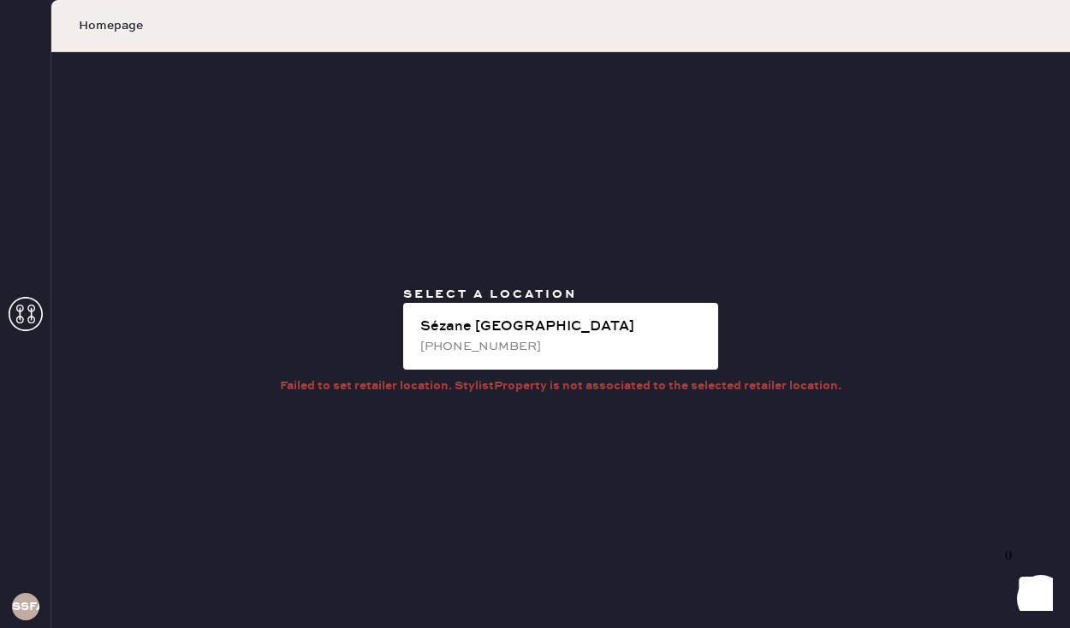
click at [50, 316] on div "SSFA" at bounding box center [25, 314] width 51 height 628
click at [29, 318] on icon at bounding box center [26, 314] width 34 height 34
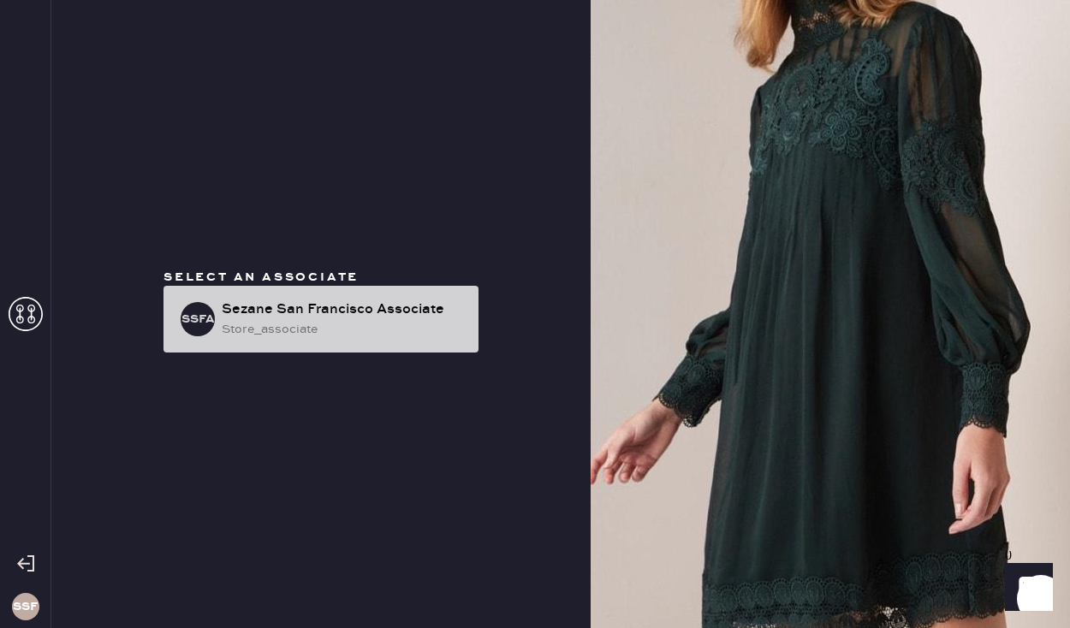
click at [250, 321] on div "store_associate" at bounding box center [343, 329] width 243 height 19
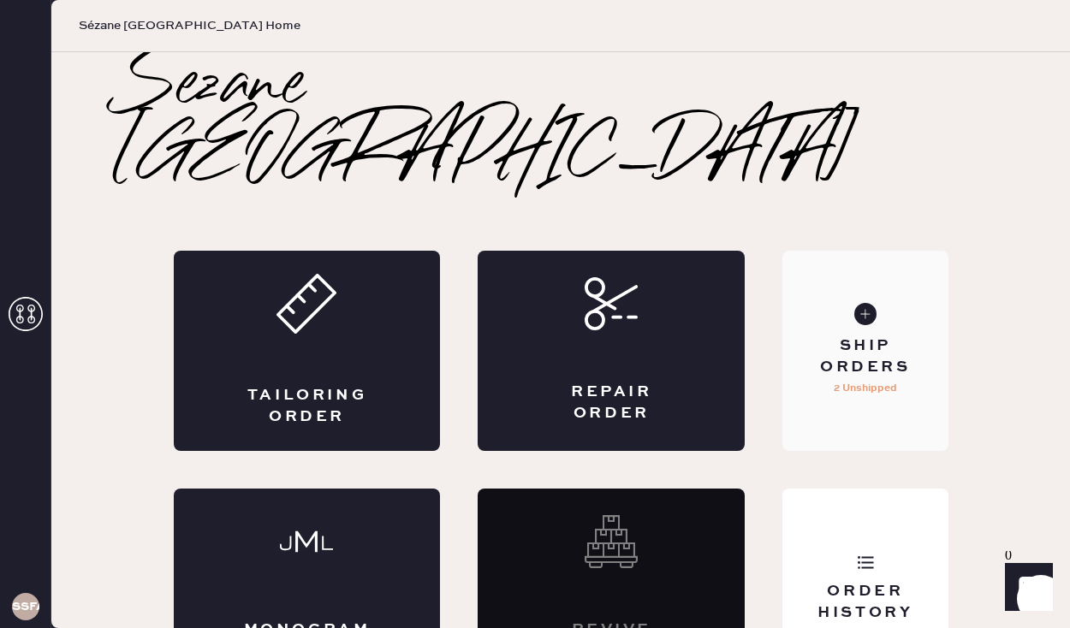
click at [861, 378] on p "2 Unshipped" at bounding box center [865, 388] width 63 height 21
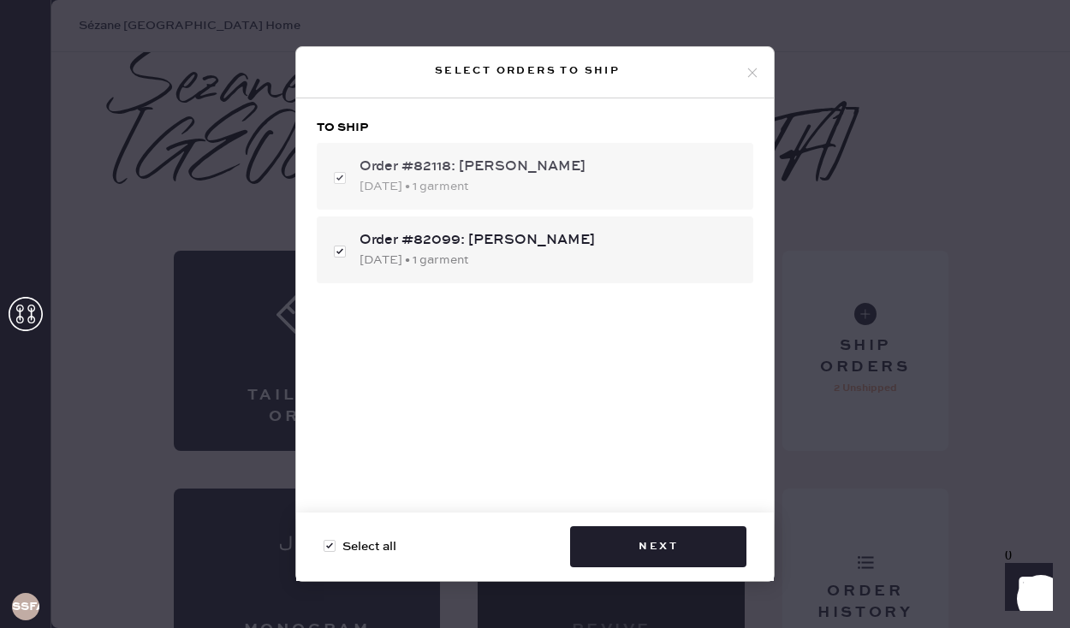
click at [603, 187] on div "[DATE] • 1 garment" at bounding box center [549, 186] width 380 height 19
checkbox input "false"
click at [603, 187] on div "[DATE] • 1 garment" at bounding box center [549, 186] width 380 height 19
checkbox input "true"
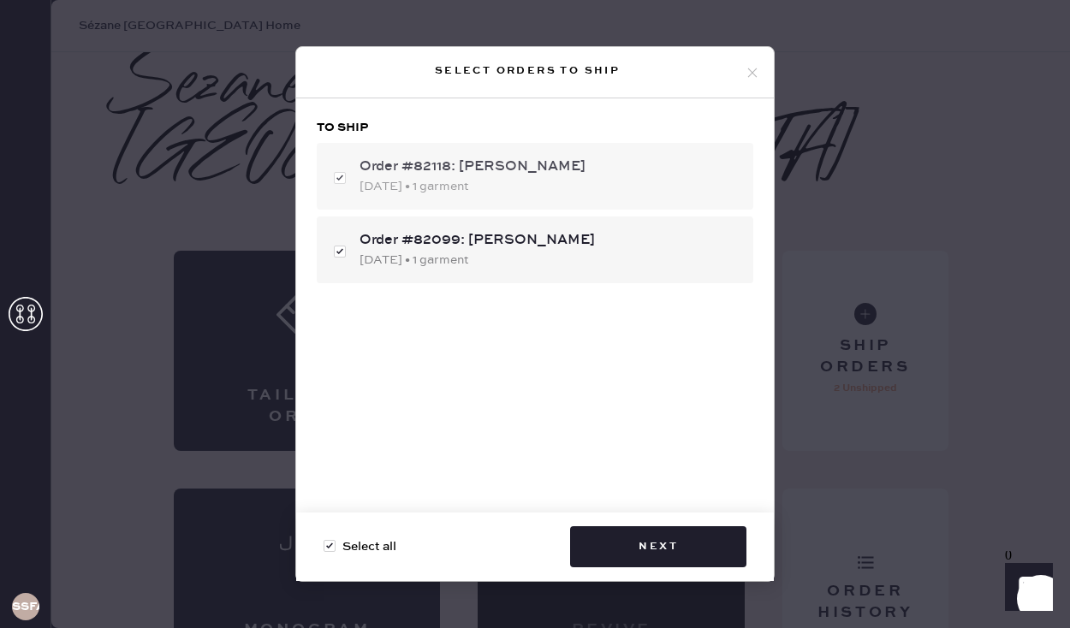
checkbox input "true"
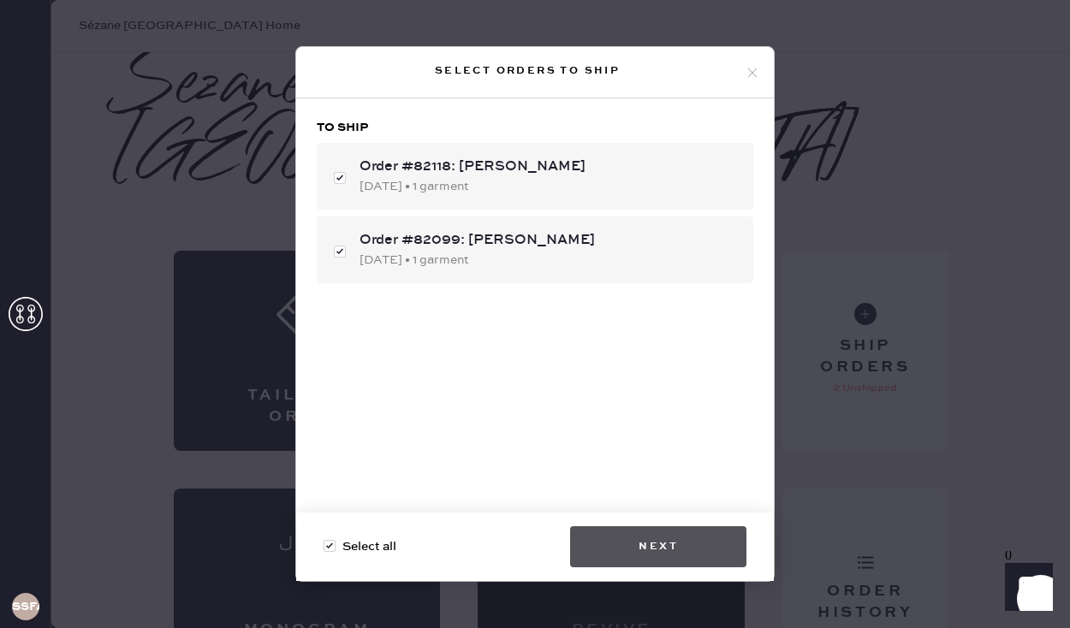
click at [601, 560] on button "Next" at bounding box center [658, 546] width 176 height 41
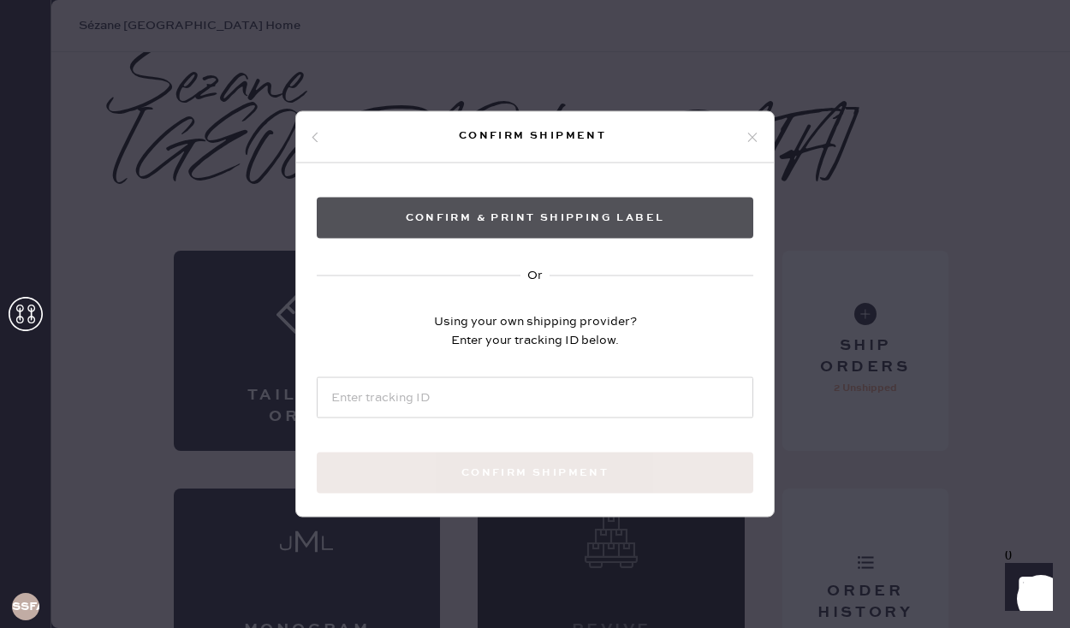
click at [648, 217] on button "Confirm & Print shipping label" at bounding box center [535, 218] width 436 height 41
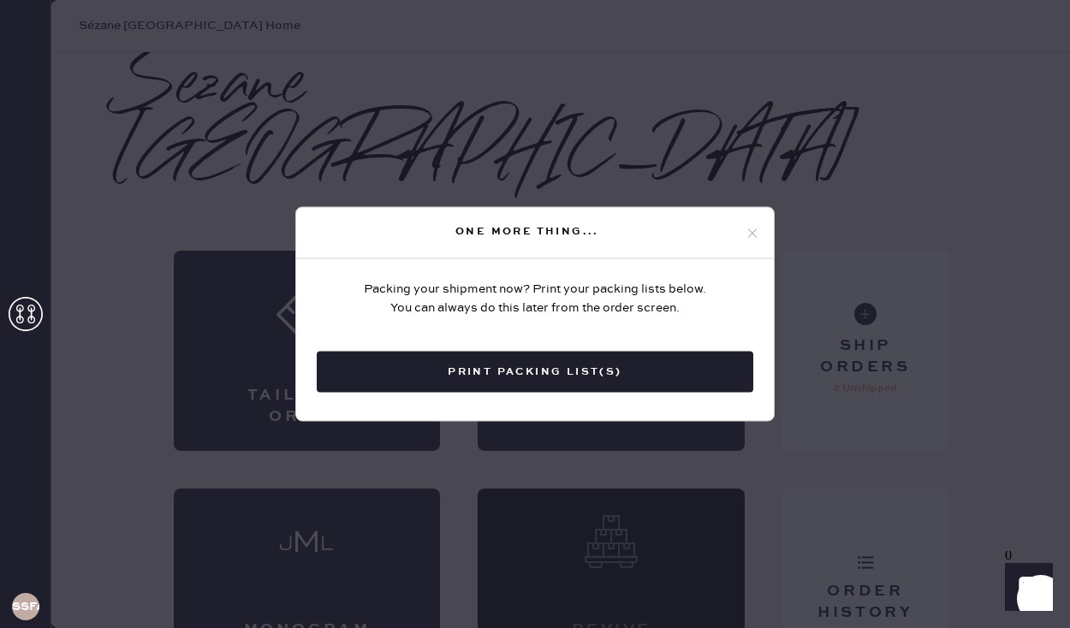
click at [757, 232] on icon at bounding box center [752, 232] width 15 height 15
